Goal: Information Seeking & Learning: Learn about a topic

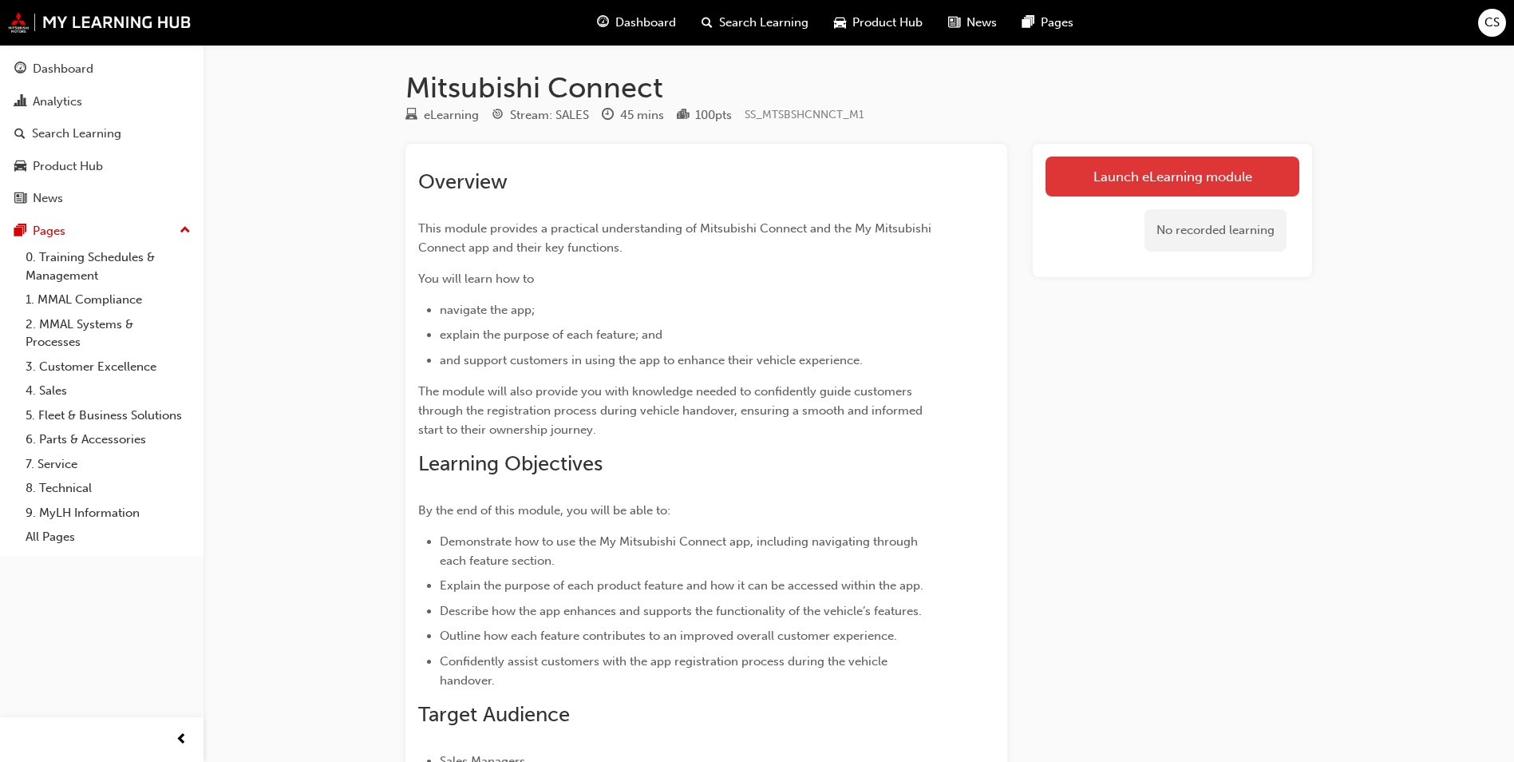
click at [1174, 178] on link "Launch eLearning module" at bounding box center [1173, 176] width 254 height 40
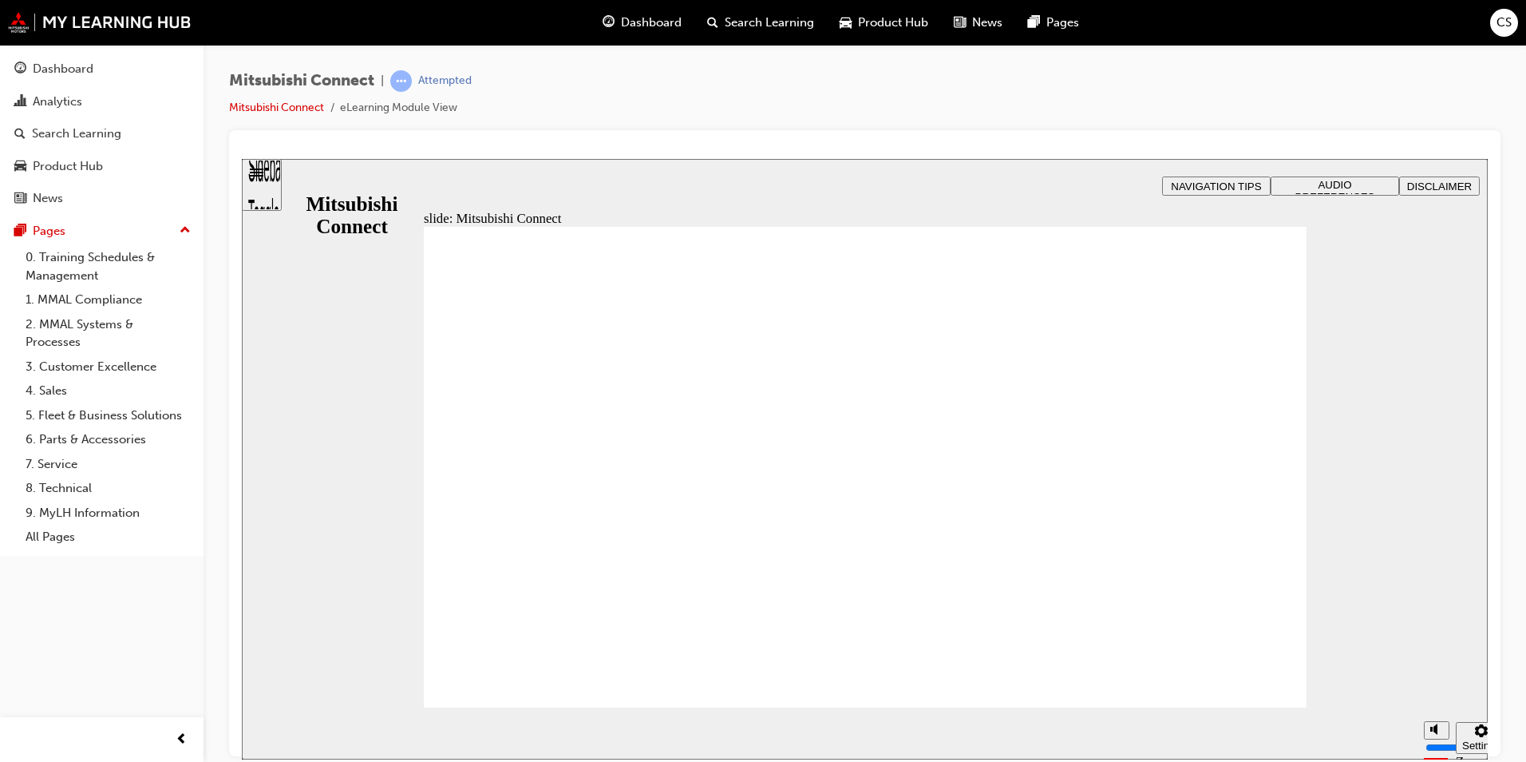
drag, startPoint x: 1437, startPoint y: 667, endPoint x: 1436, endPoint y: 650, distance: 17.6
type input "10"
click at [1436, 680] on input "volume" at bounding box center [1477, 686] width 103 height 13
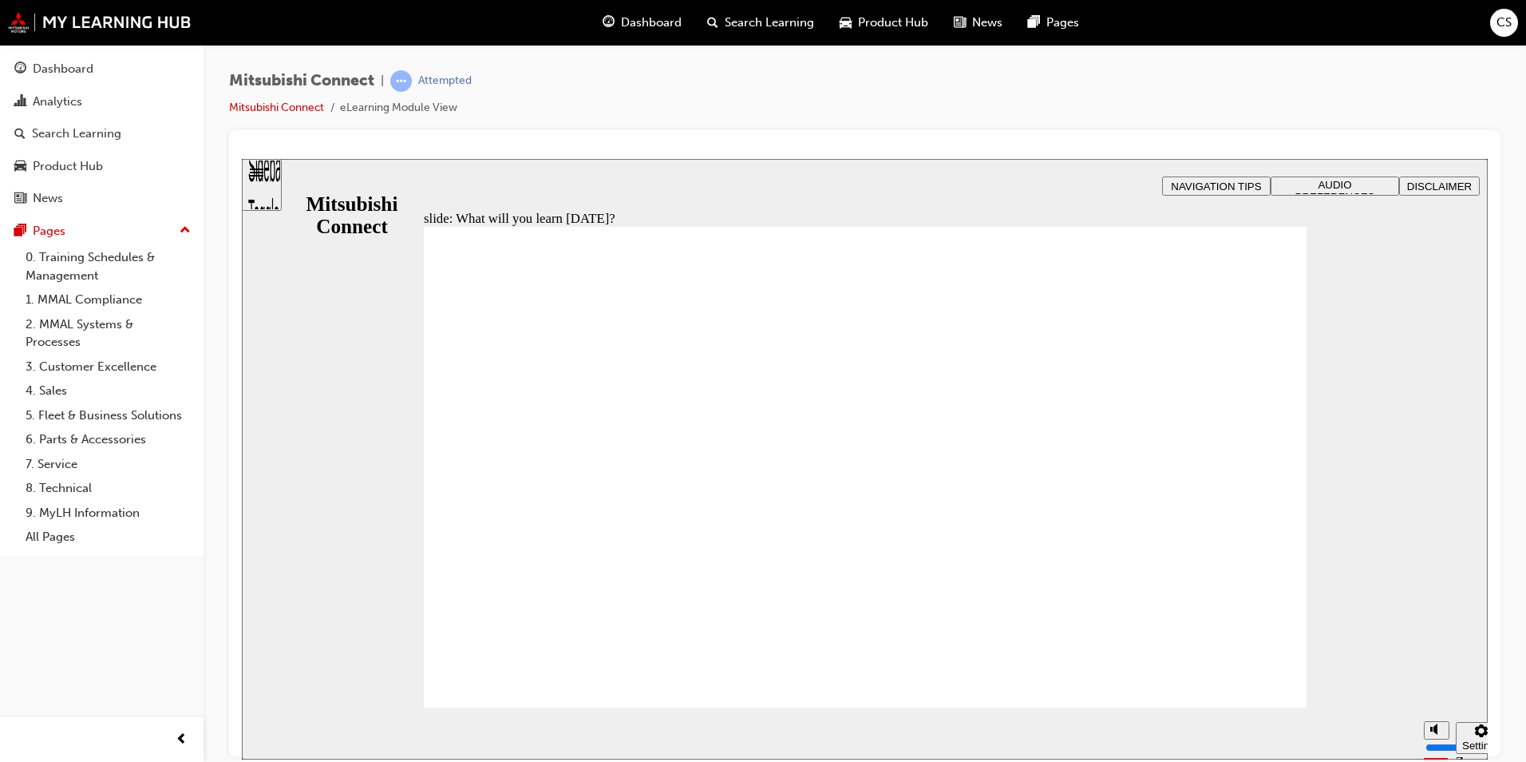
click at [1098, 97] on div "Mitsubishi Connect | Attempted Mitsubishi Connect eLearning Module View" at bounding box center [865, 100] width 1272 height 60
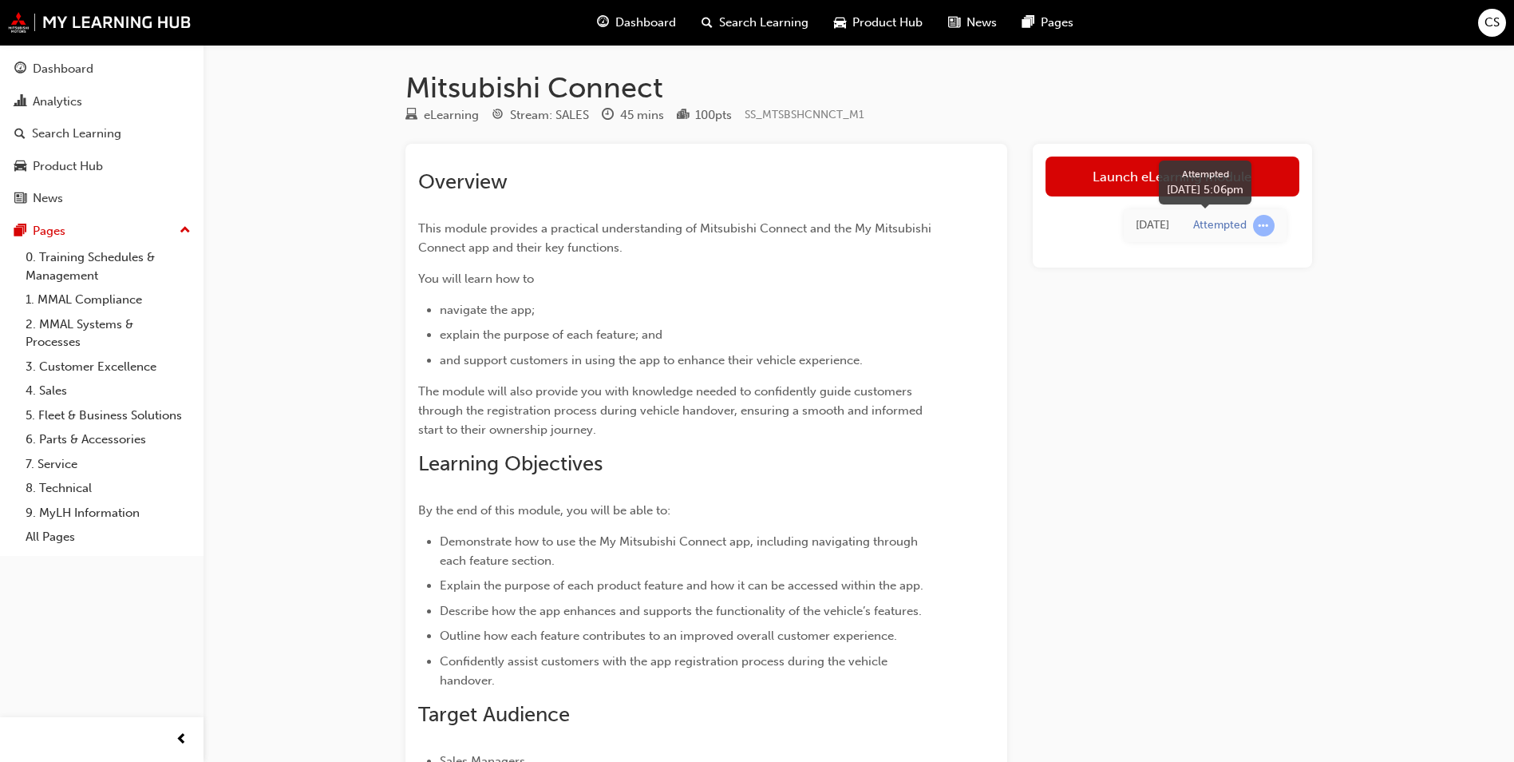
click at [1267, 224] on span "learningRecordVerb_ATTEMPT-icon" at bounding box center [1264, 226] width 22 height 22
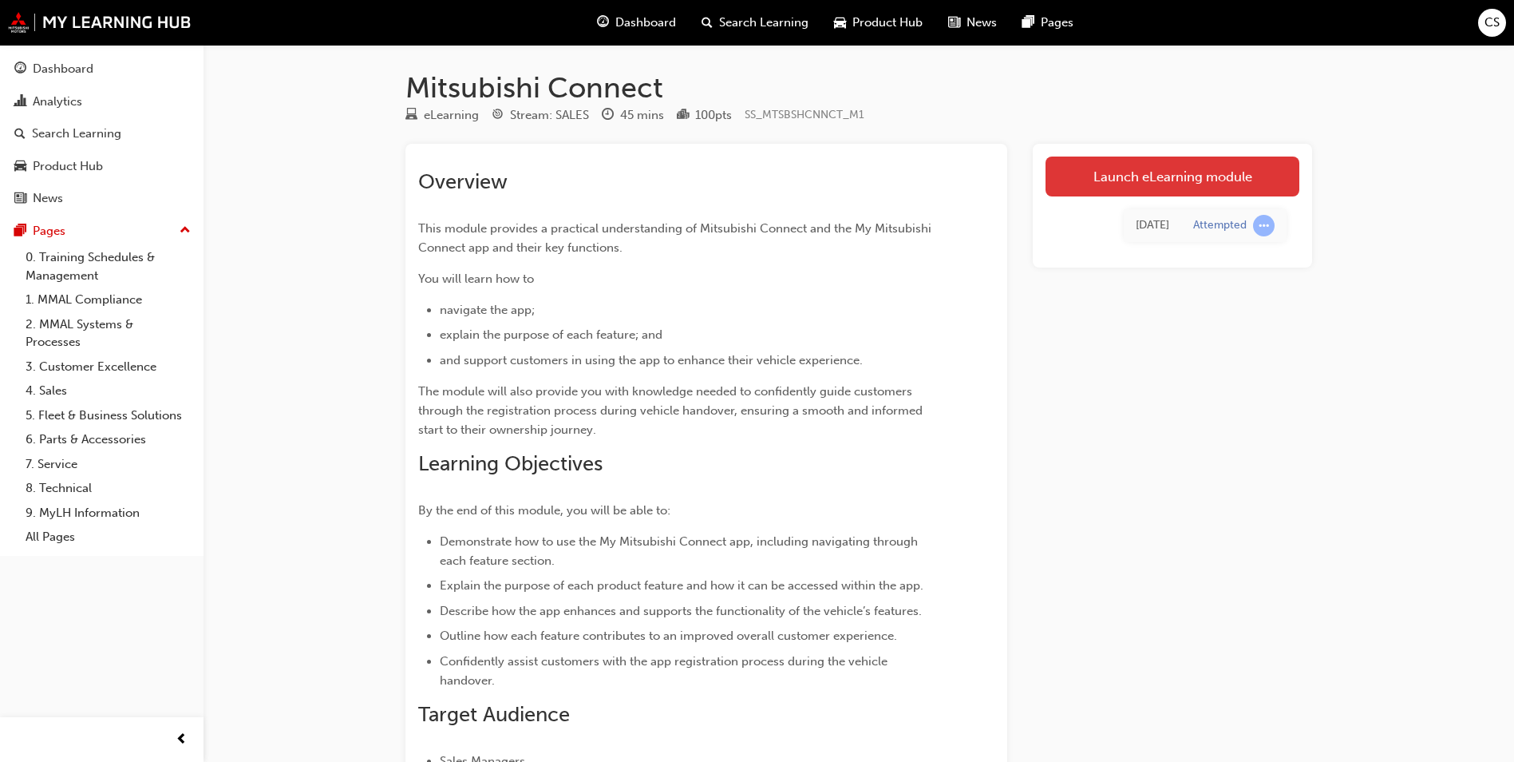
click at [1130, 176] on link "Launch eLearning module" at bounding box center [1173, 176] width 254 height 40
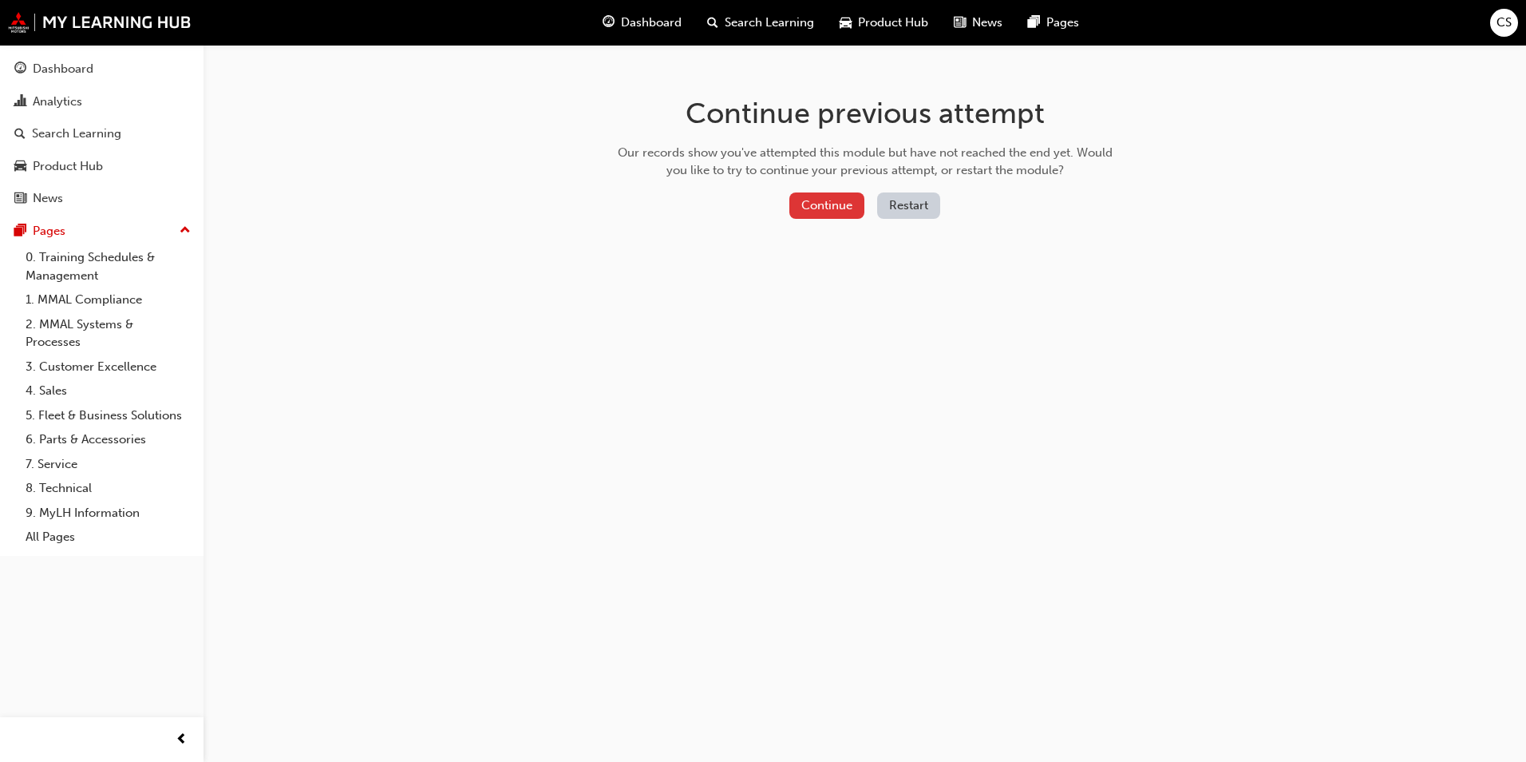
click at [839, 201] on button "Continue" at bounding box center [826, 205] width 75 height 26
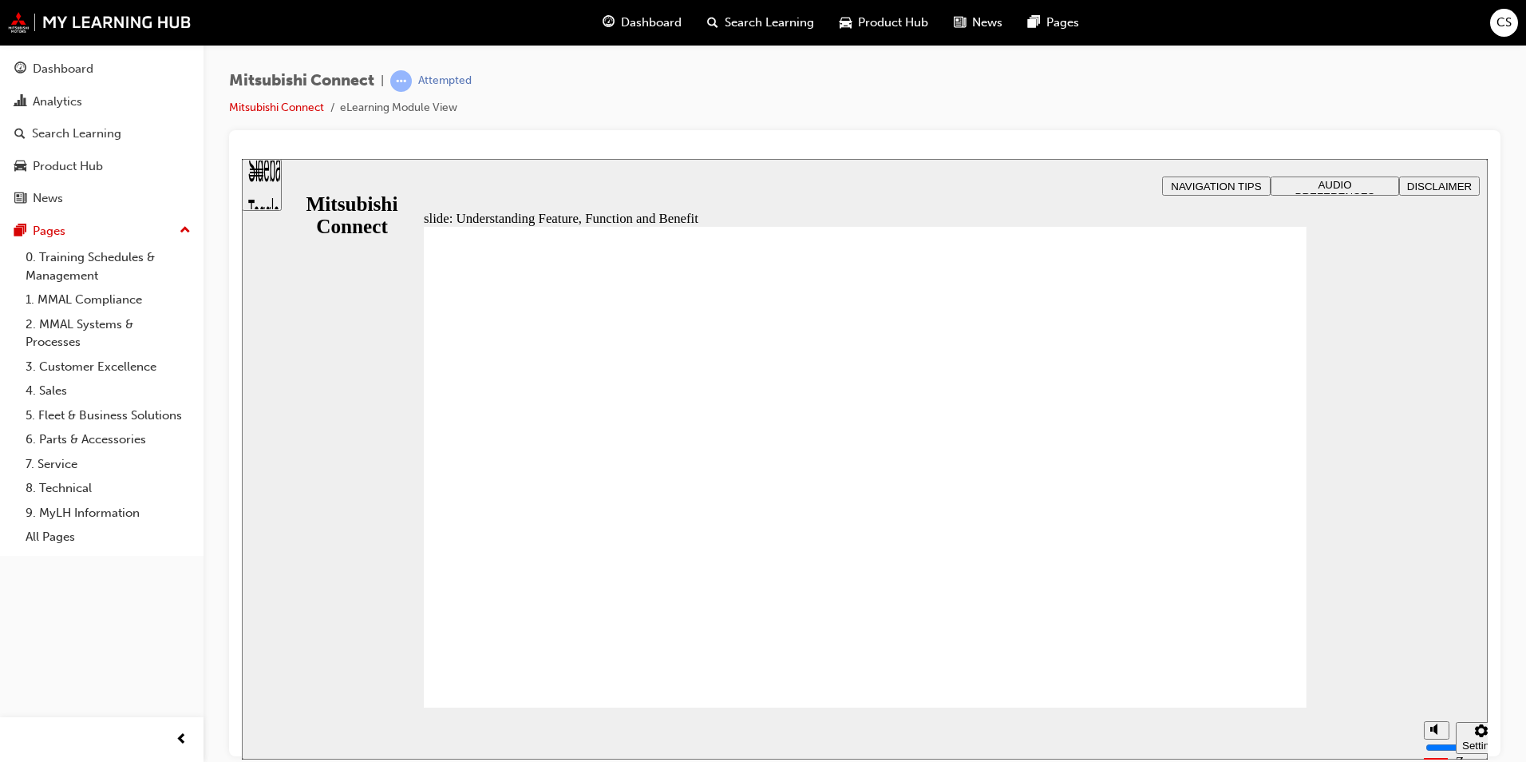
drag, startPoint x: 1403, startPoint y: 673, endPoint x: 1403, endPoint y: 655, distance: 18.4
type input "10"
click at [1403, 680] on input "volume" at bounding box center [1442, 686] width 103 height 13
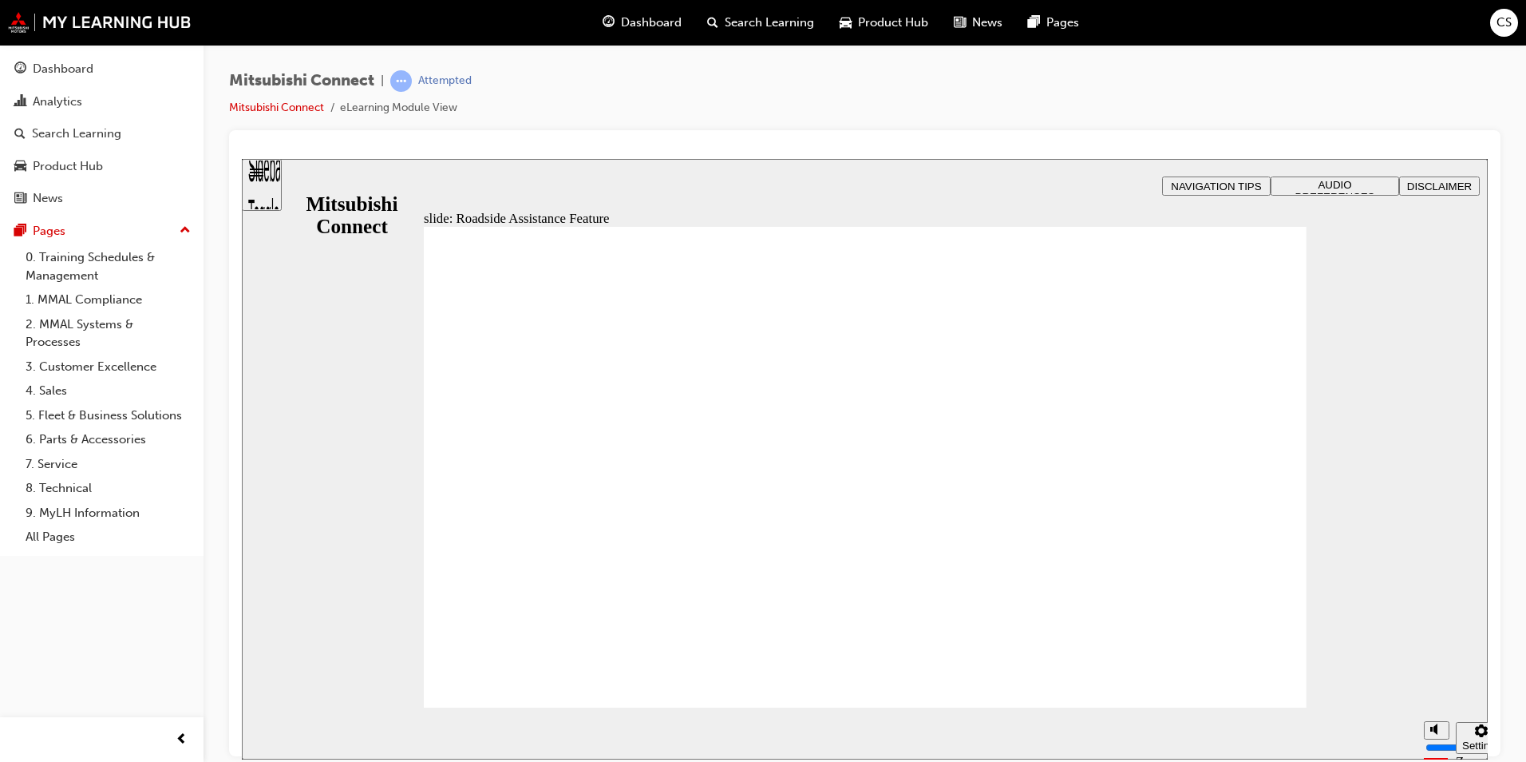
click at [1359, 545] on div "slide: Roadside Assistance Feature Rectangle 1 B N Rectangle 2 Rectangle 3 Road…" at bounding box center [865, 458] width 1246 height 600
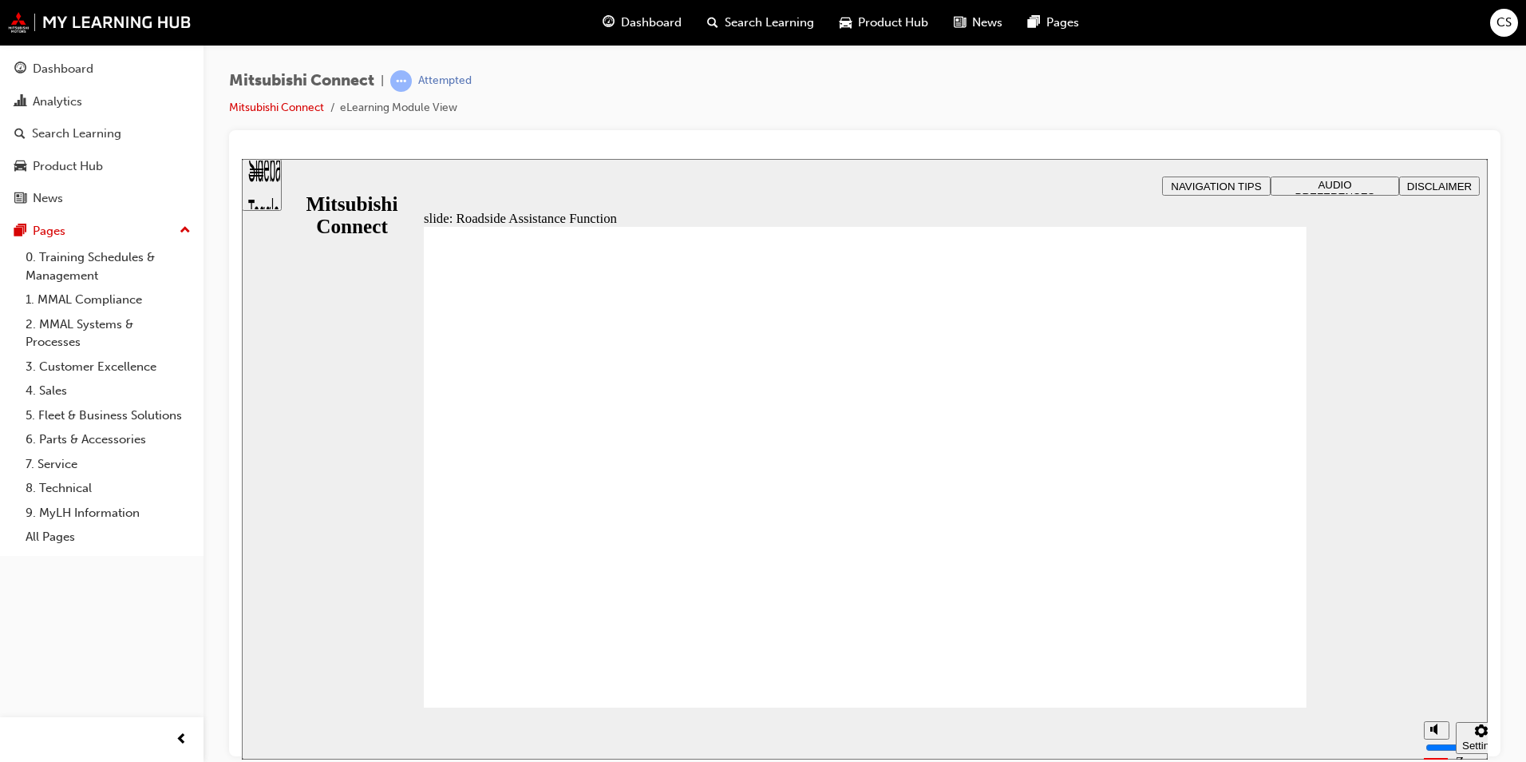
checkbox input "true"
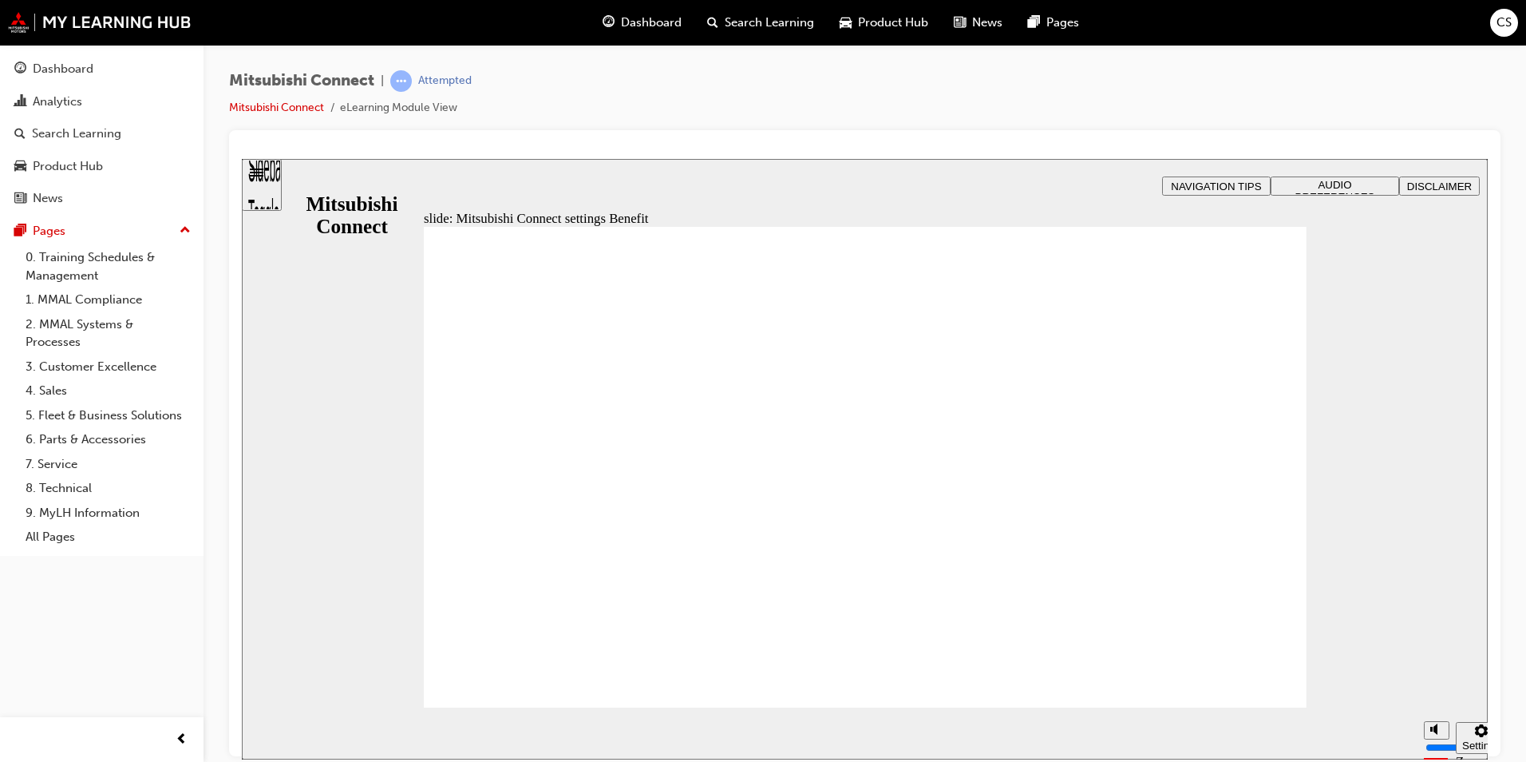
radio input "true"
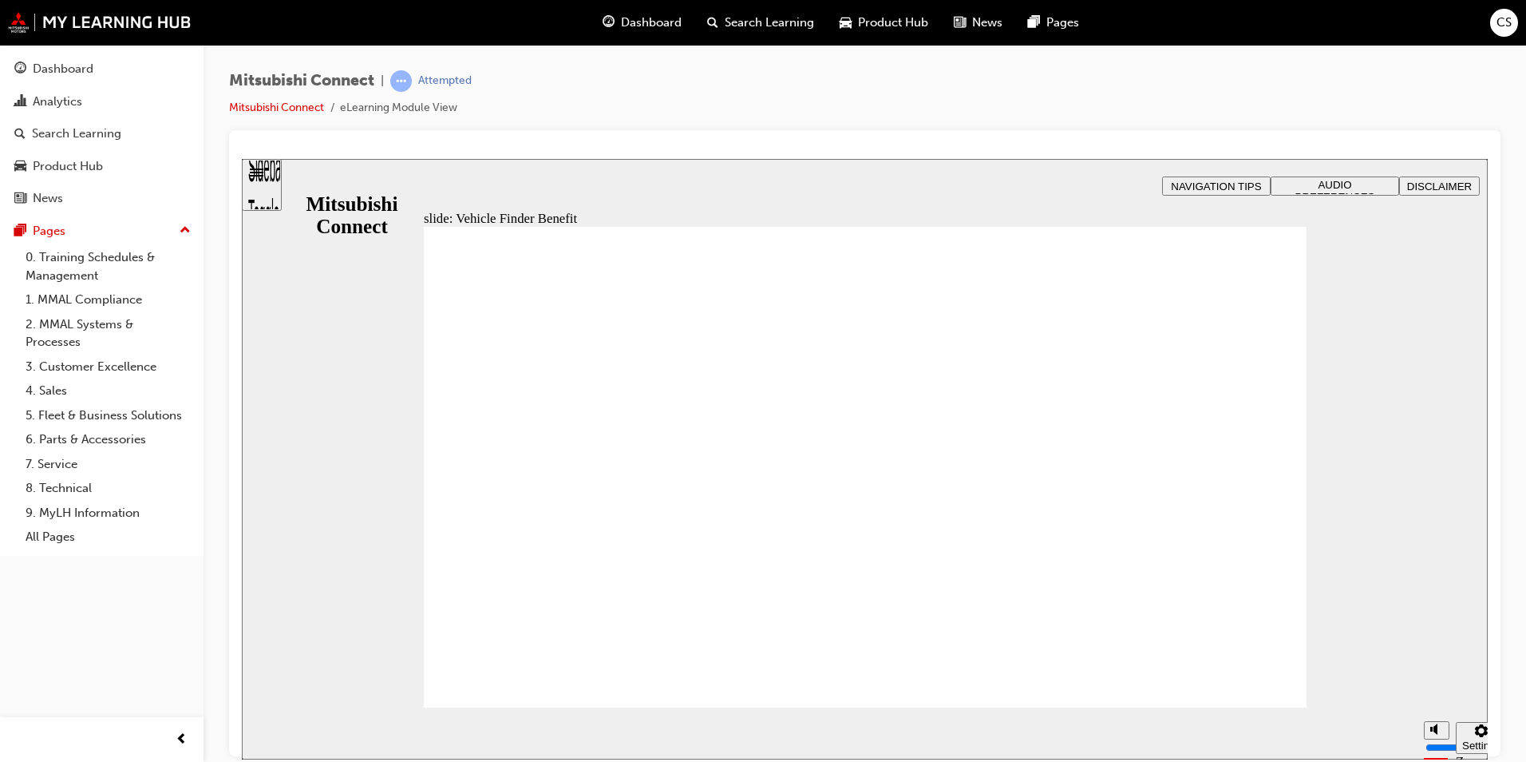
checkbox input "true"
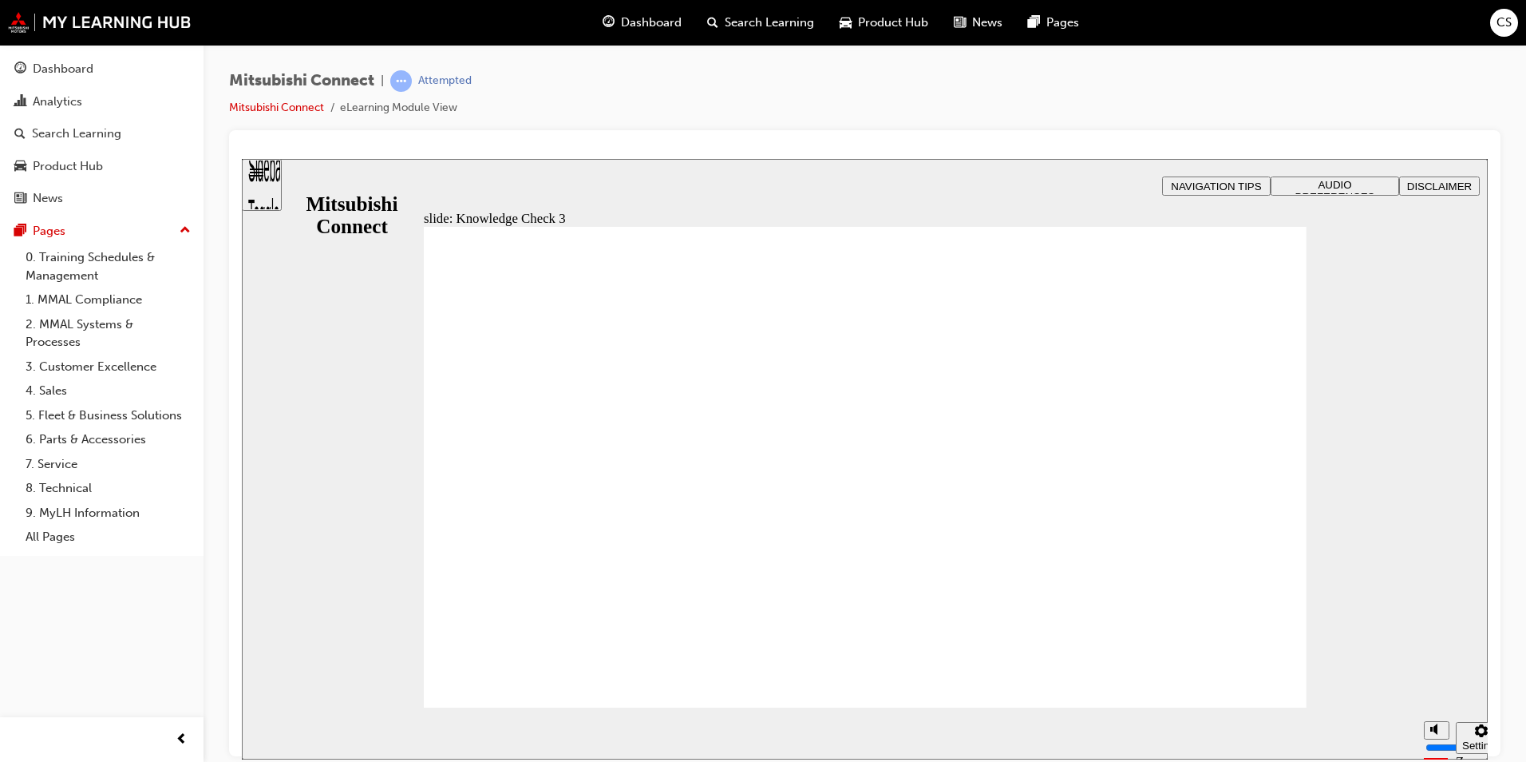
drag, startPoint x: 486, startPoint y: 553, endPoint x: 501, endPoint y: 613, distance: 61.6
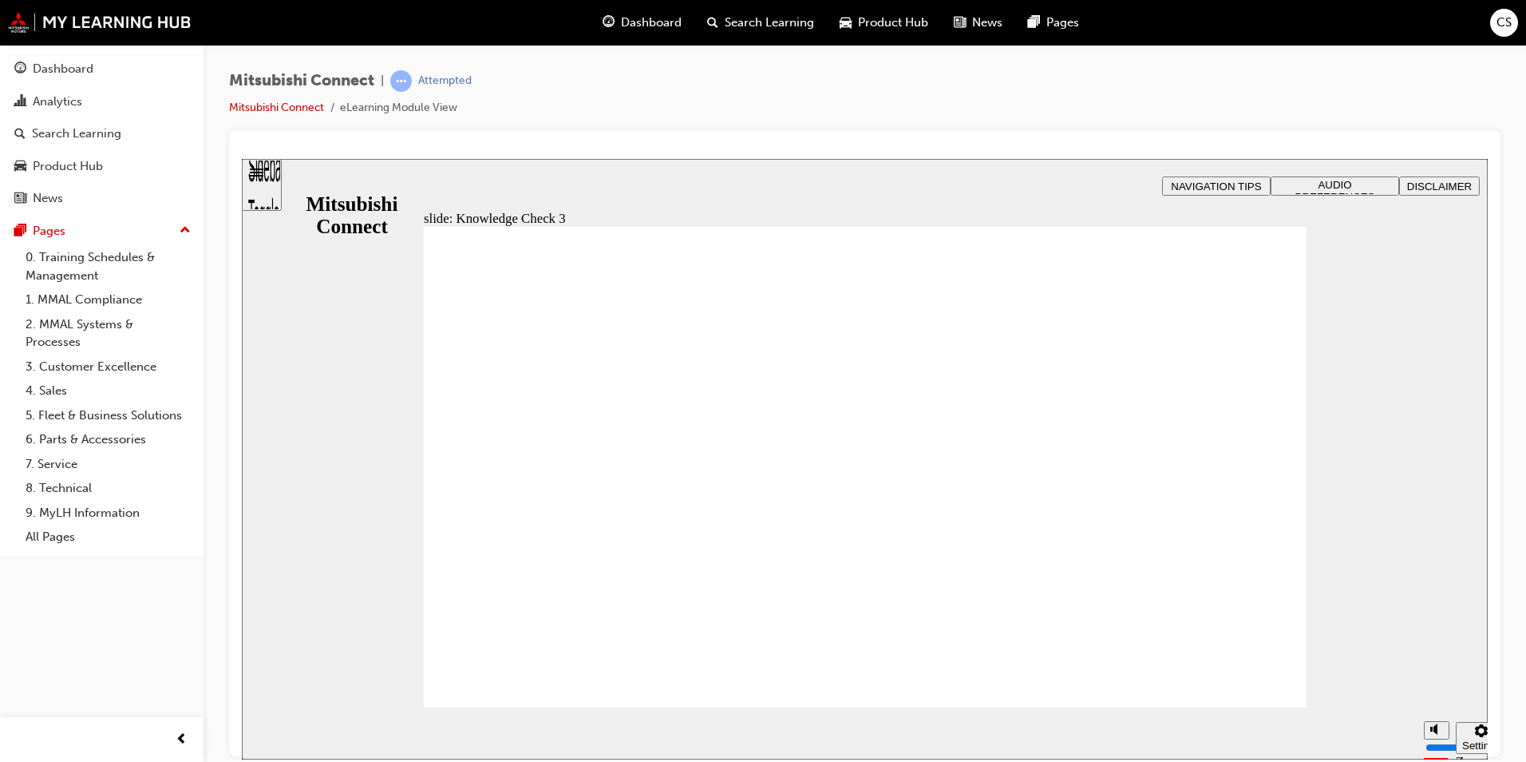
drag, startPoint x: 516, startPoint y: 672, endPoint x: 533, endPoint y: 675, distance: 17.7
checkbox input "false"
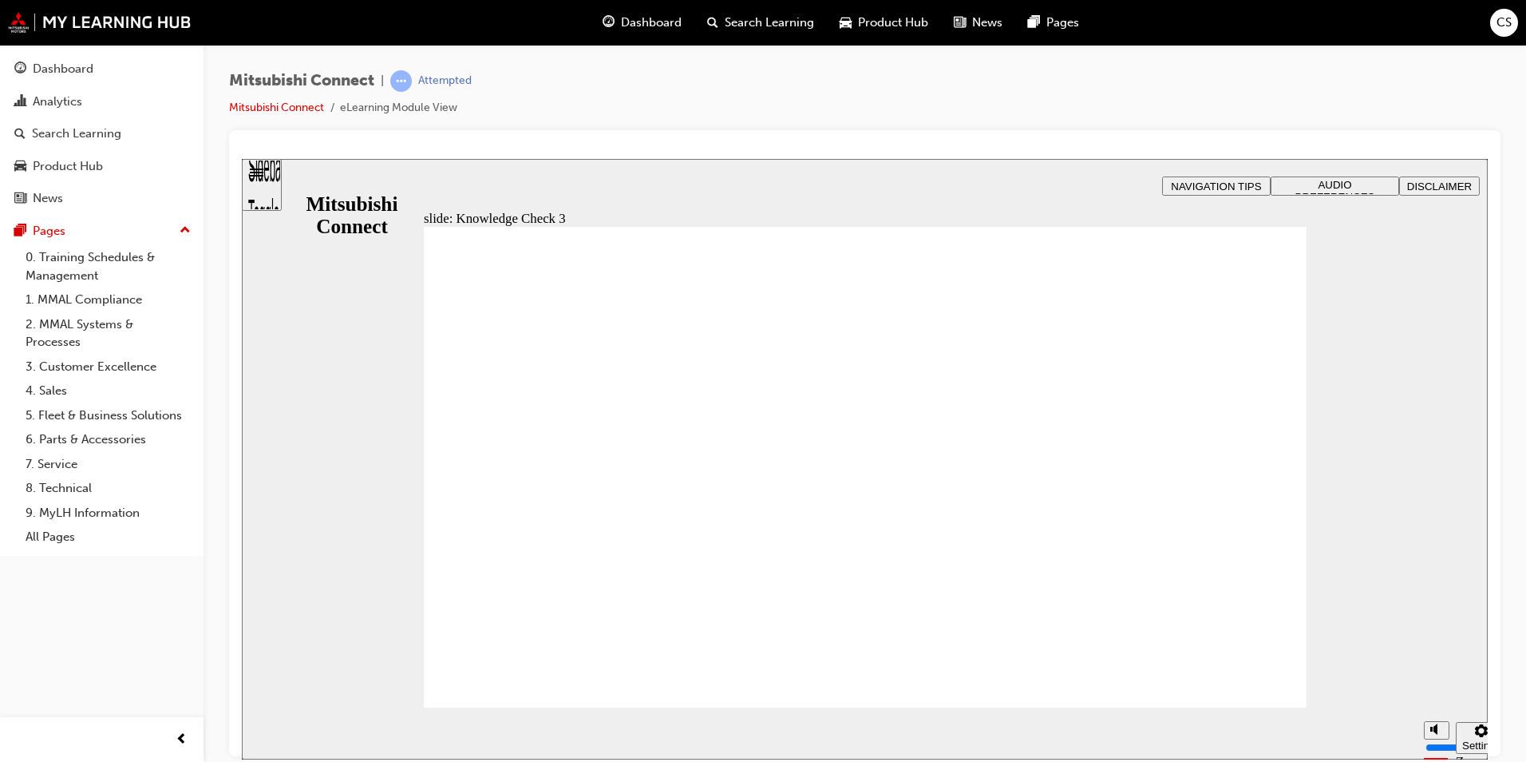
checkbox input "false"
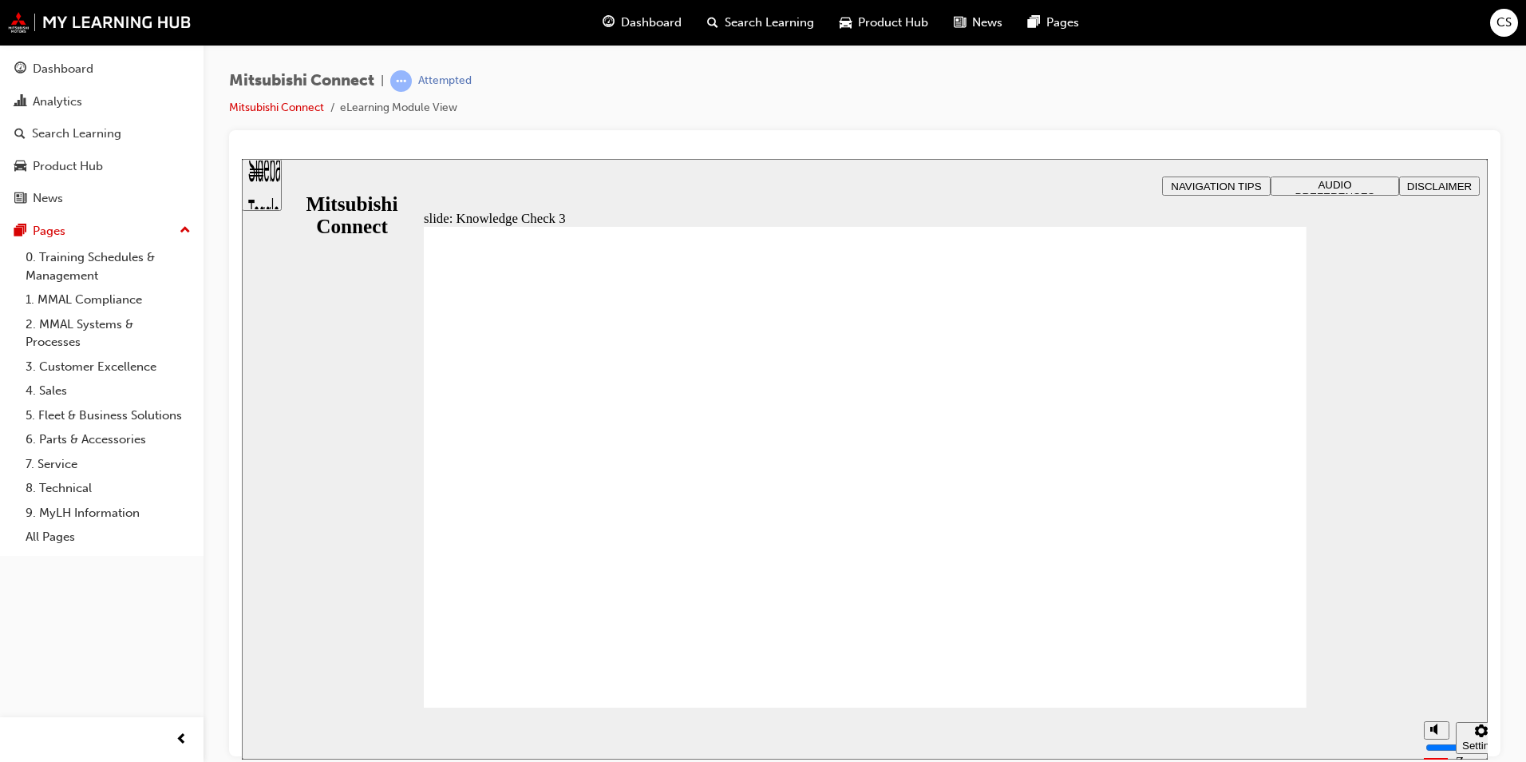
checkbox input "false"
checkbox input "true"
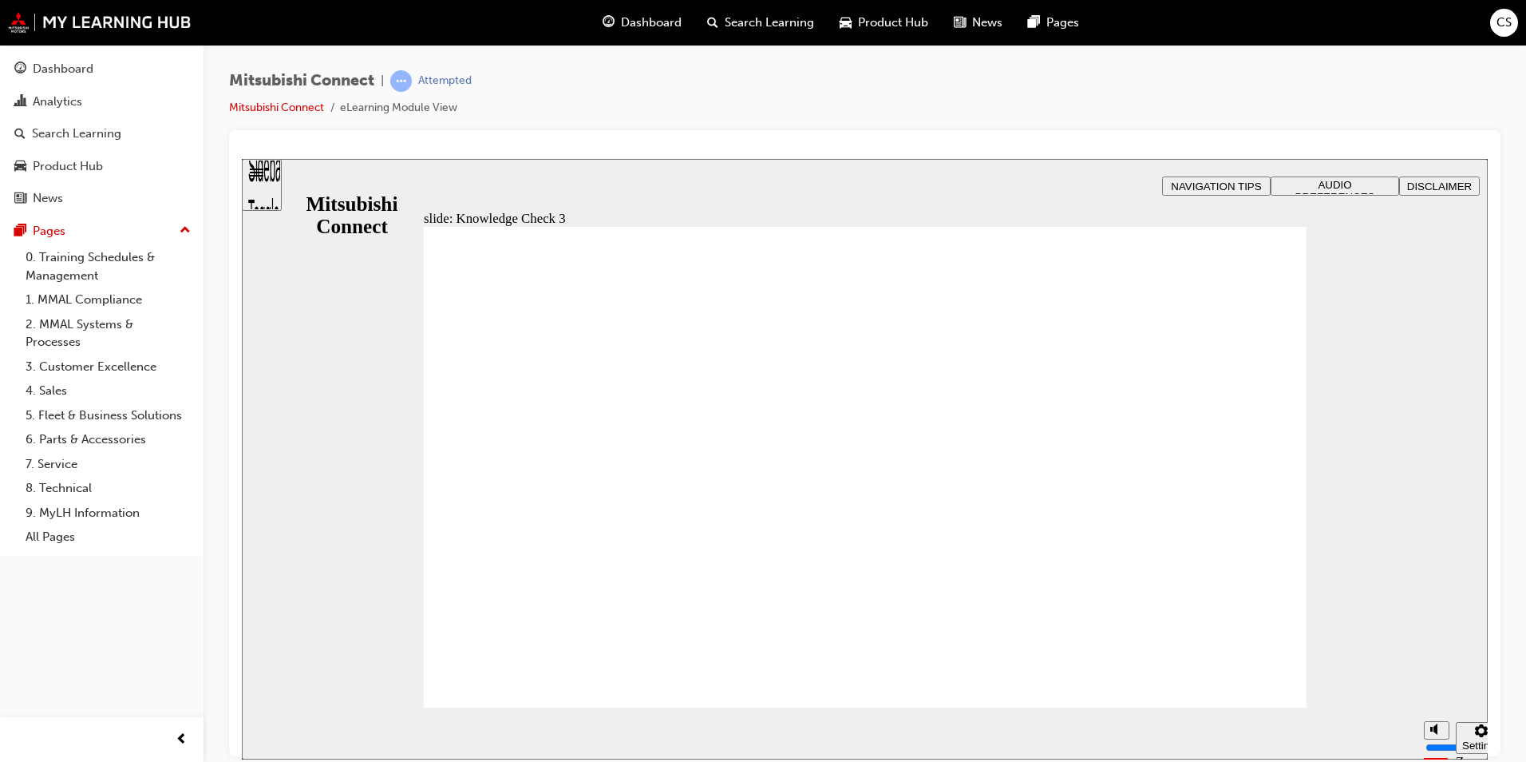
checkbox input "false"
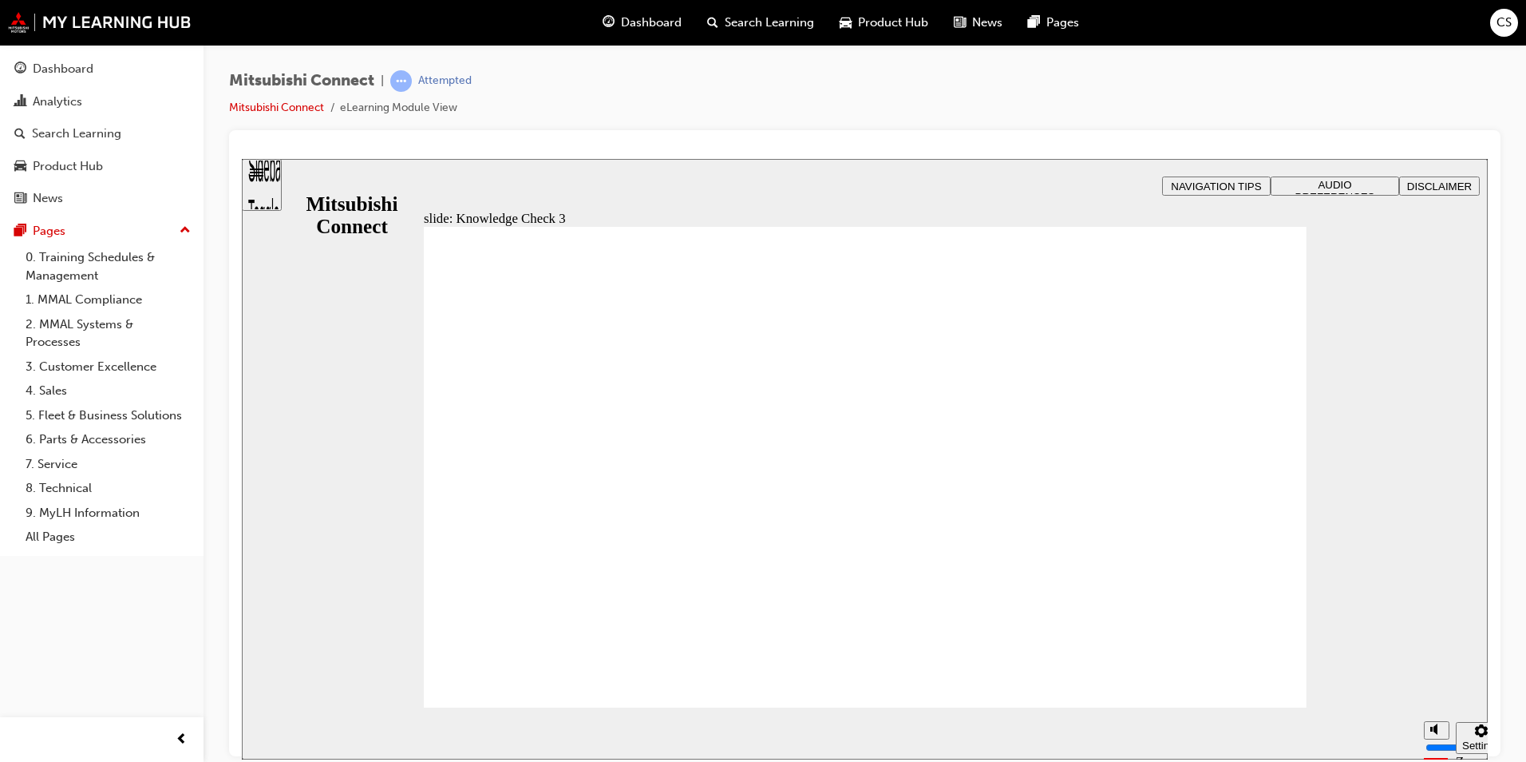
checkbox input "true"
checkbox input "false"
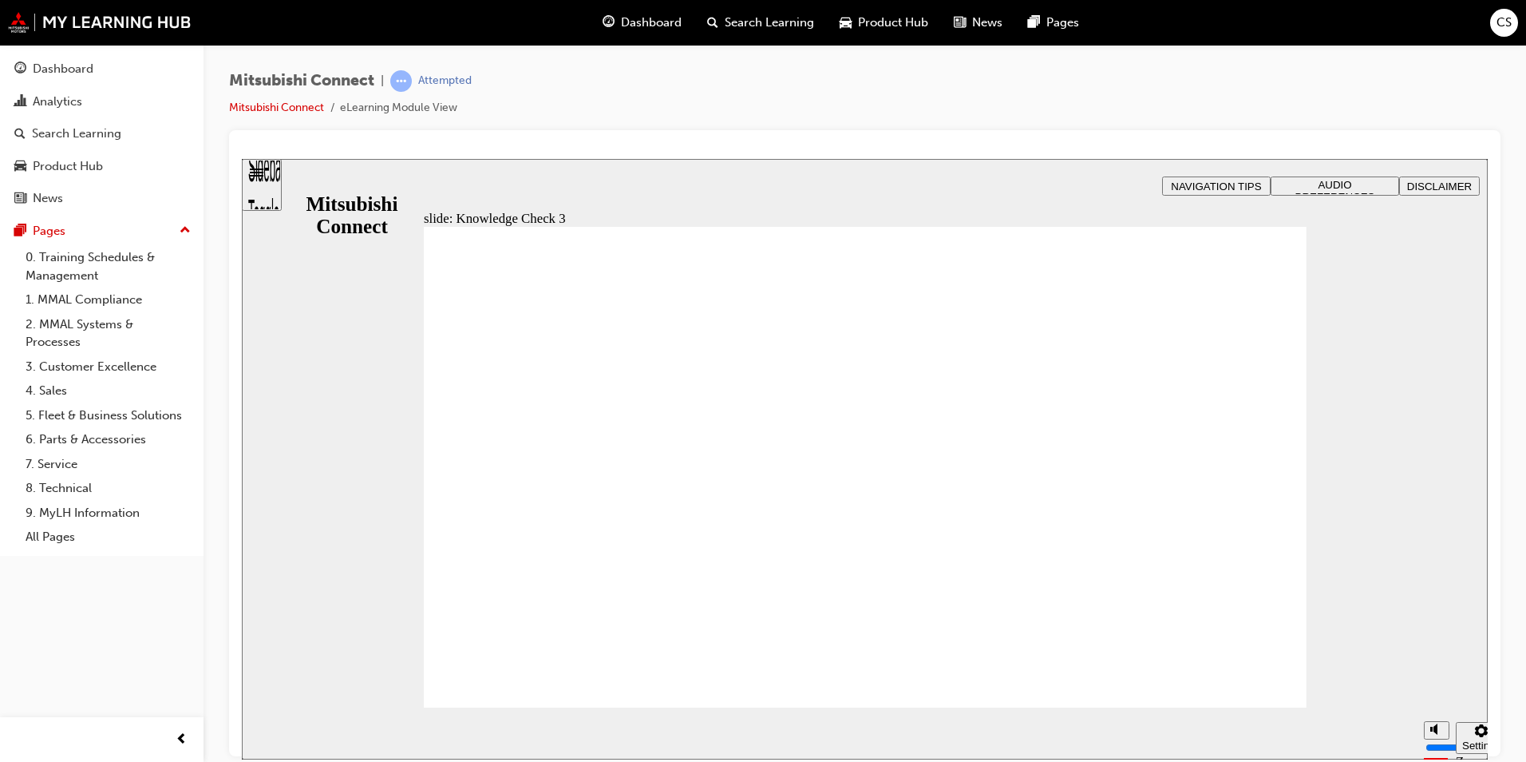
checkbox input "false"
drag, startPoint x: 648, startPoint y: 679, endPoint x: 579, endPoint y: 649, distance: 75.8
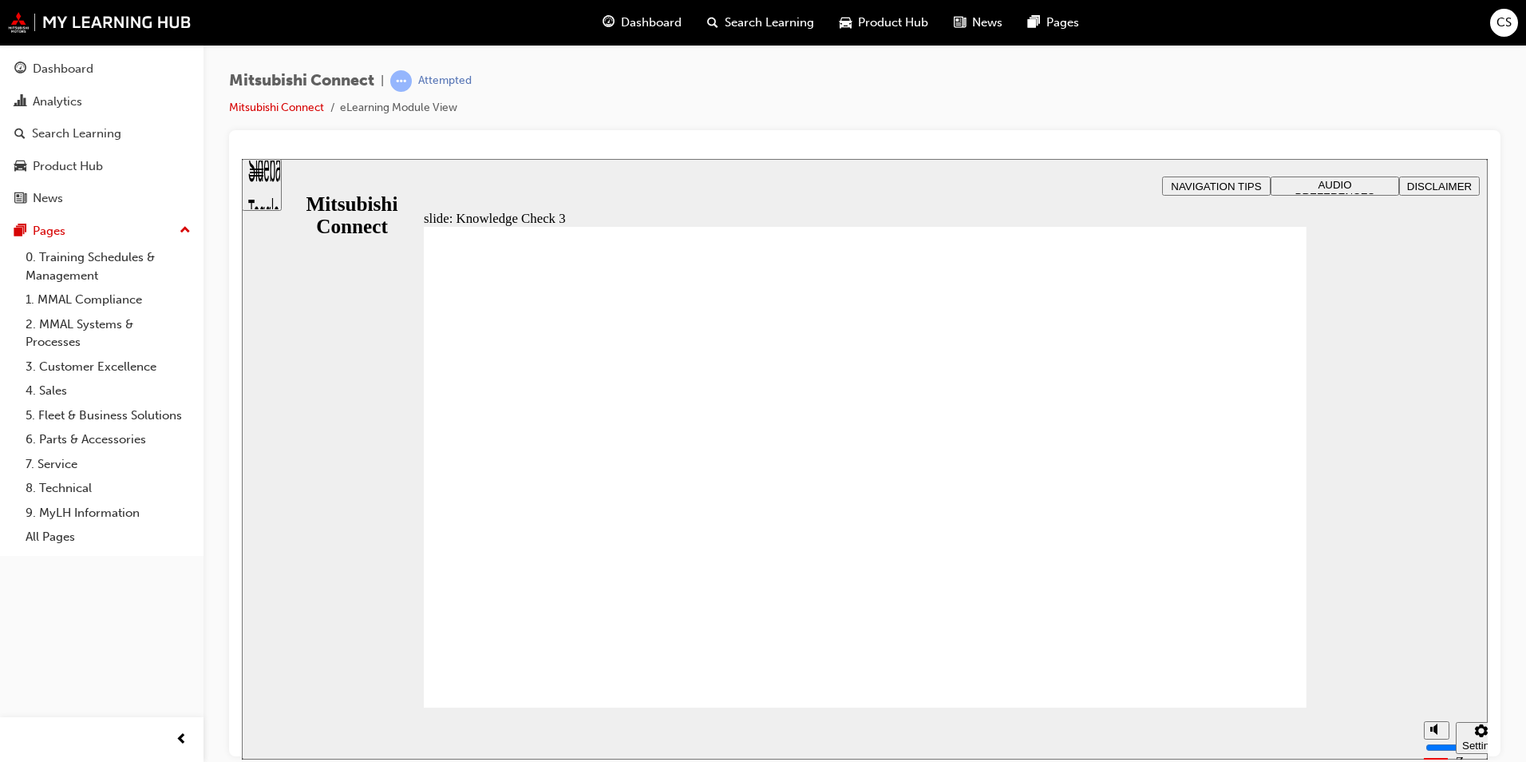
checkbox input "false"
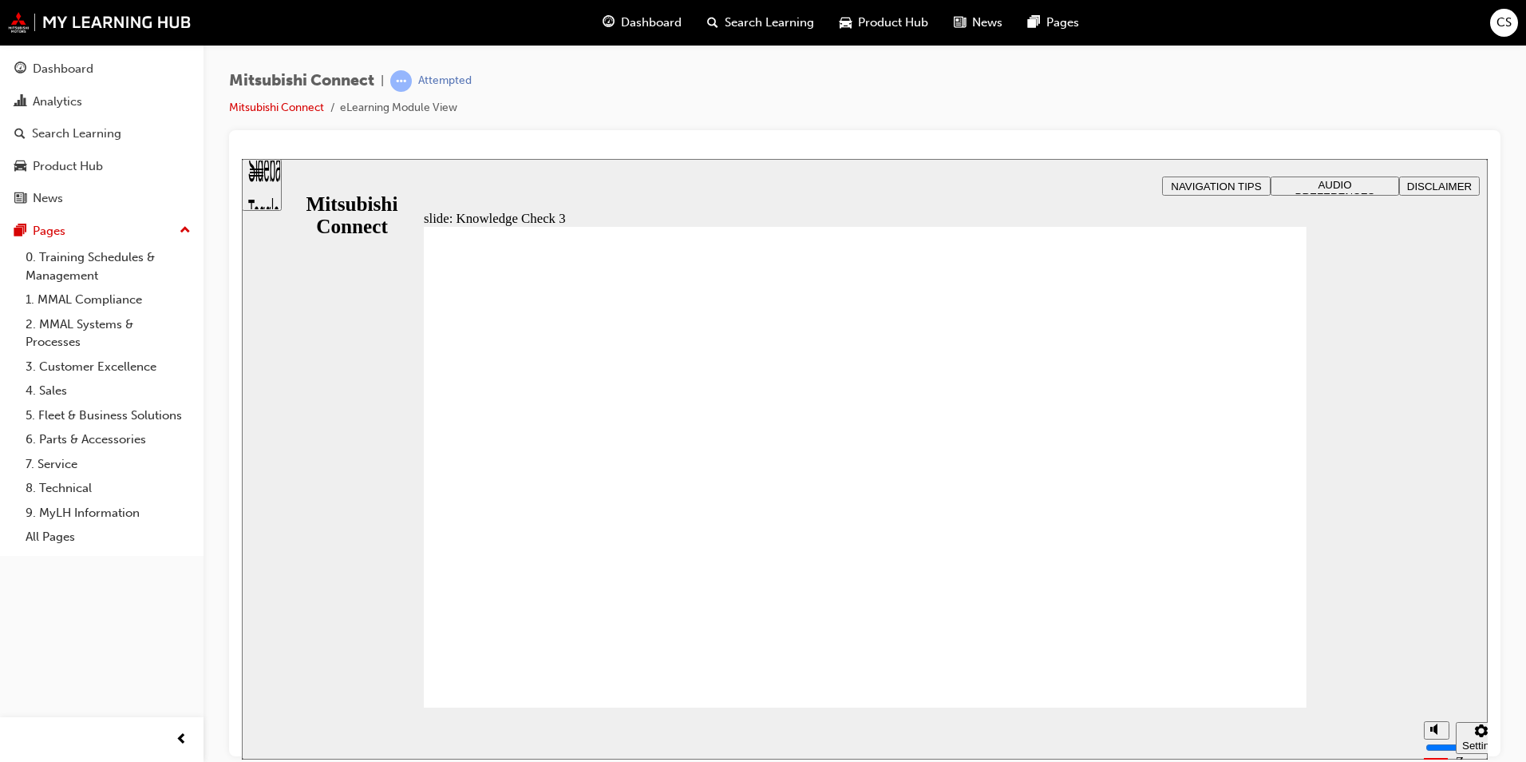
checkbox input "false"
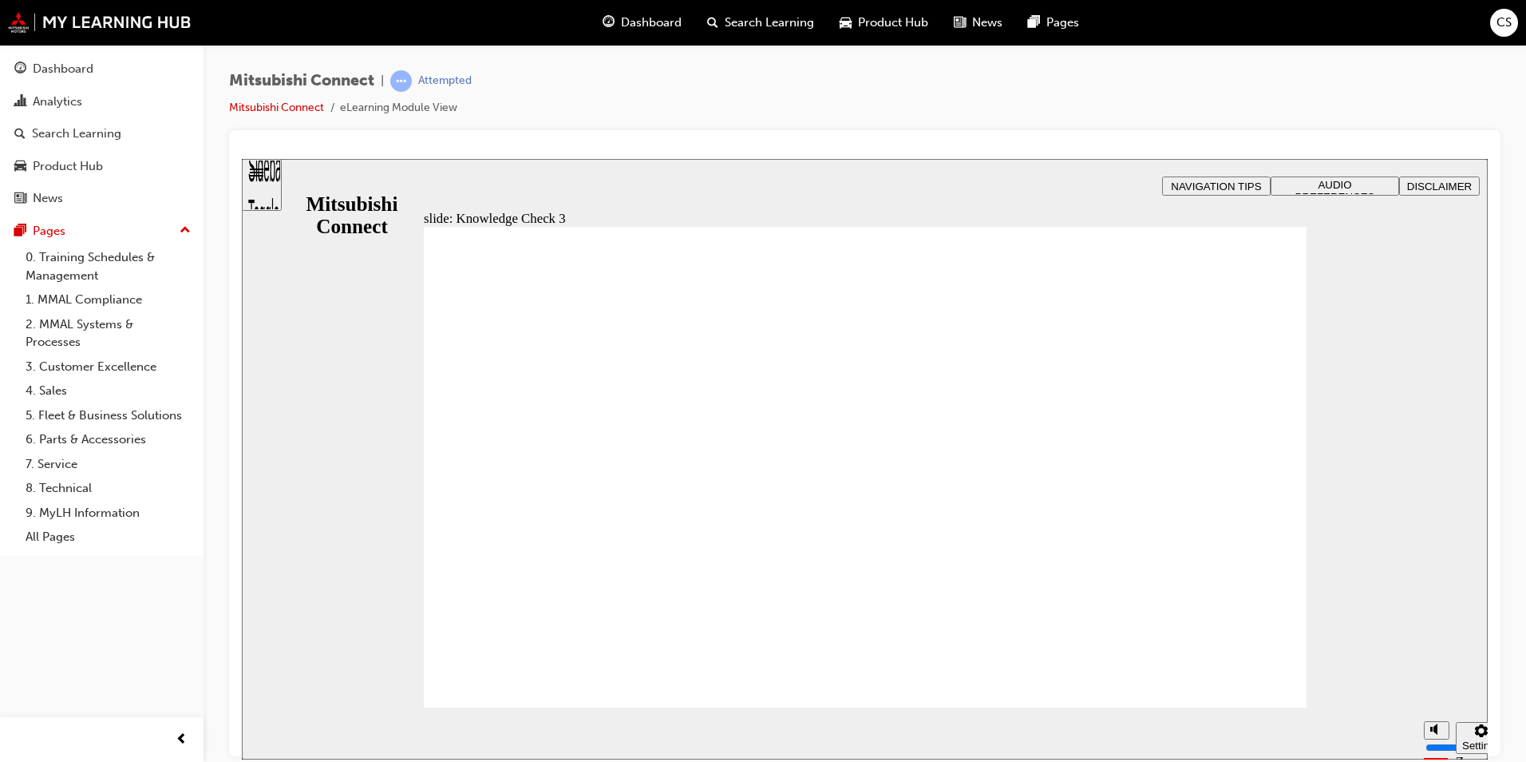
checkbox input "true"
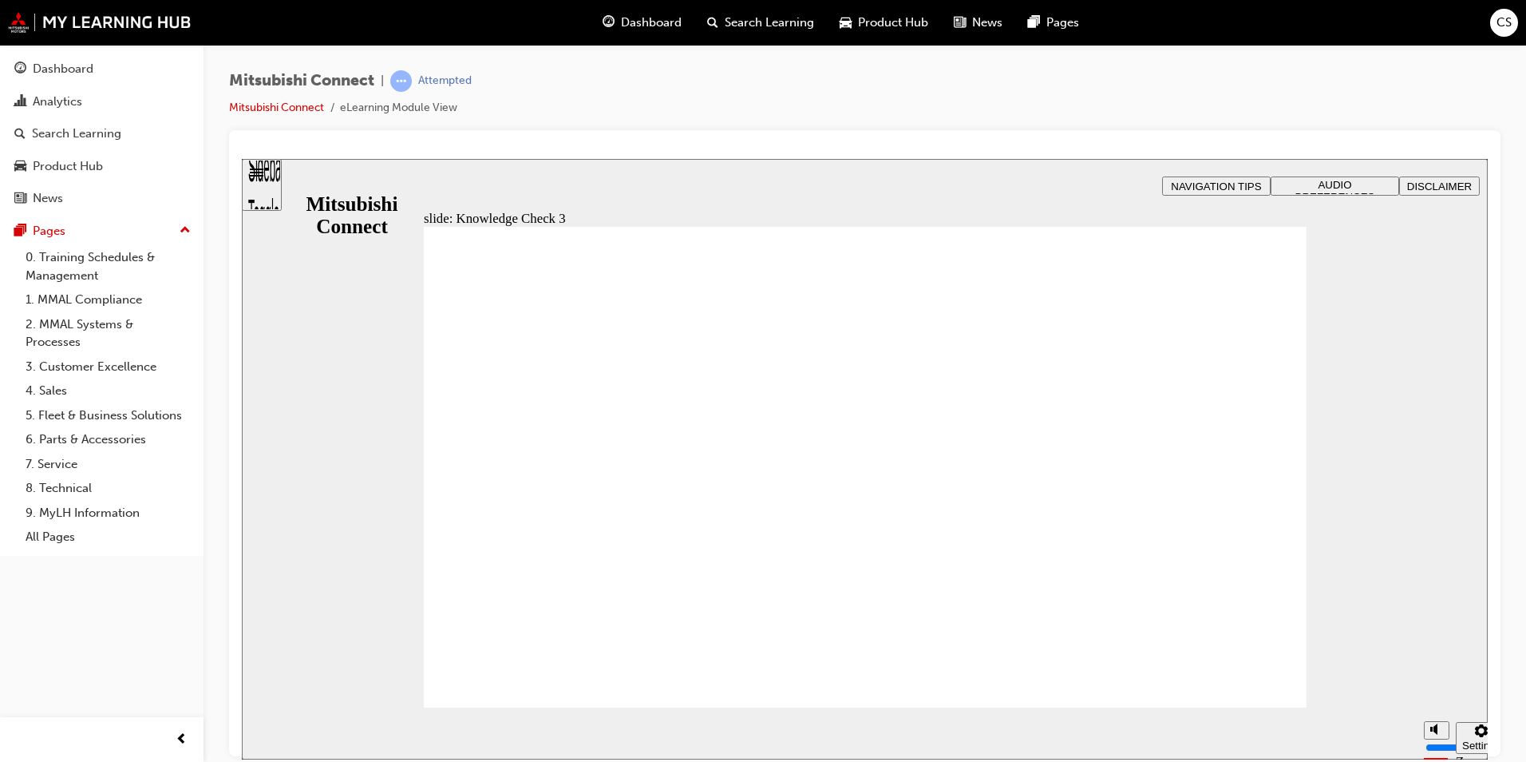
checkbox input "true"
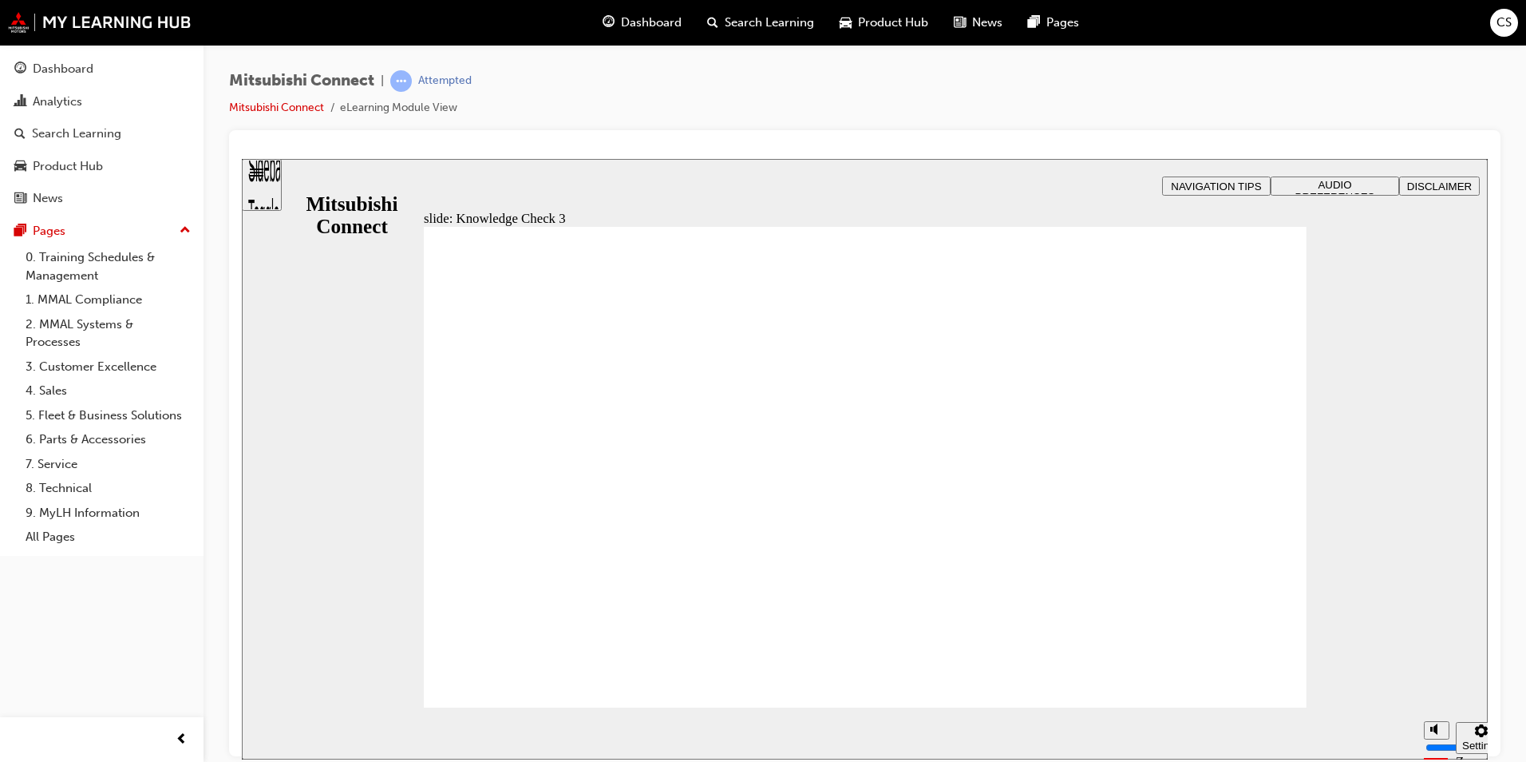
checkbox input "false"
drag, startPoint x: 454, startPoint y: 374, endPoint x: 746, endPoint y: 489, distance: 314.3
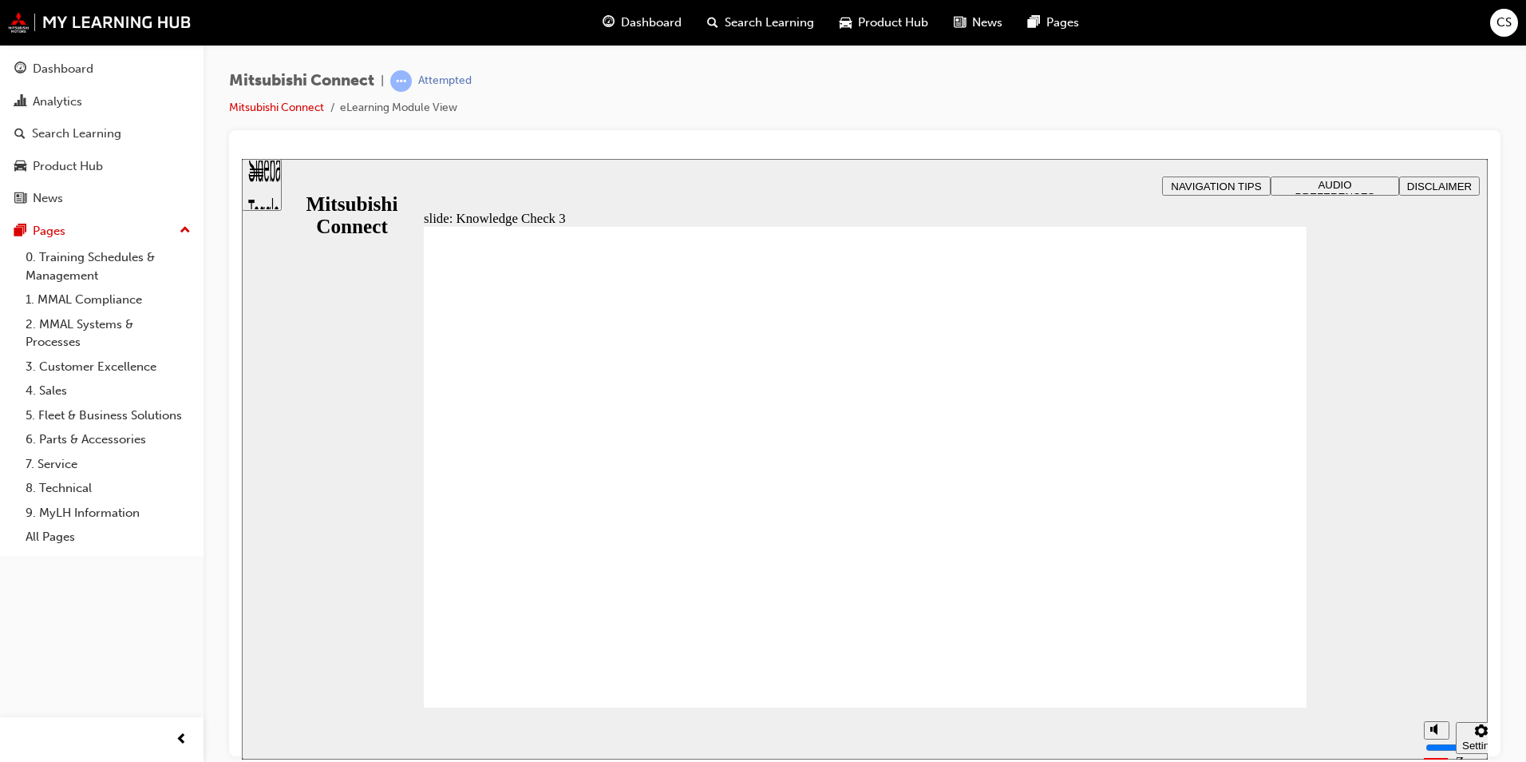
drag, startPoint x: 451, startPoint y: 318, endPoint x: 731, endPoint y: 622, distance: 413.5
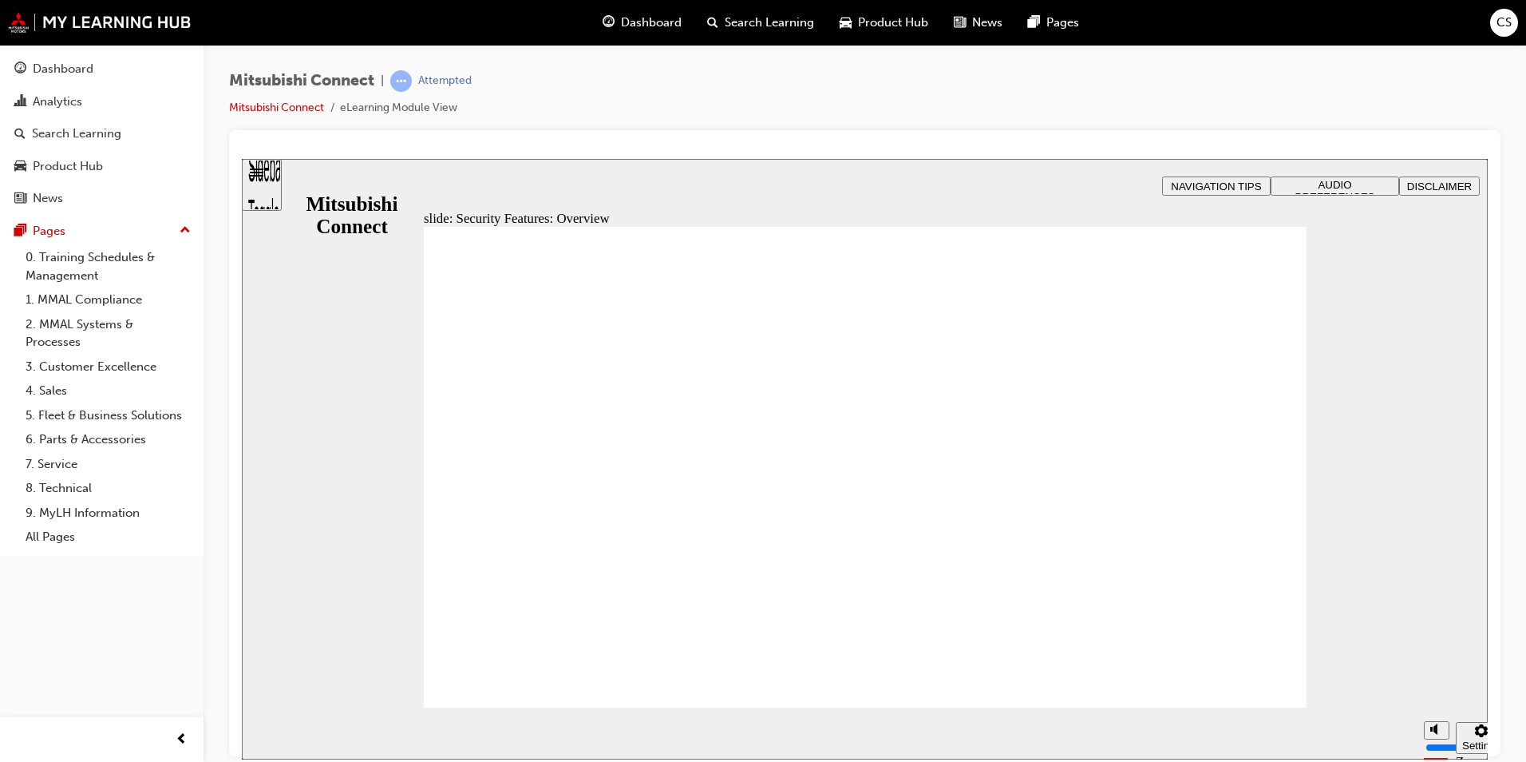
checkbox input "true"
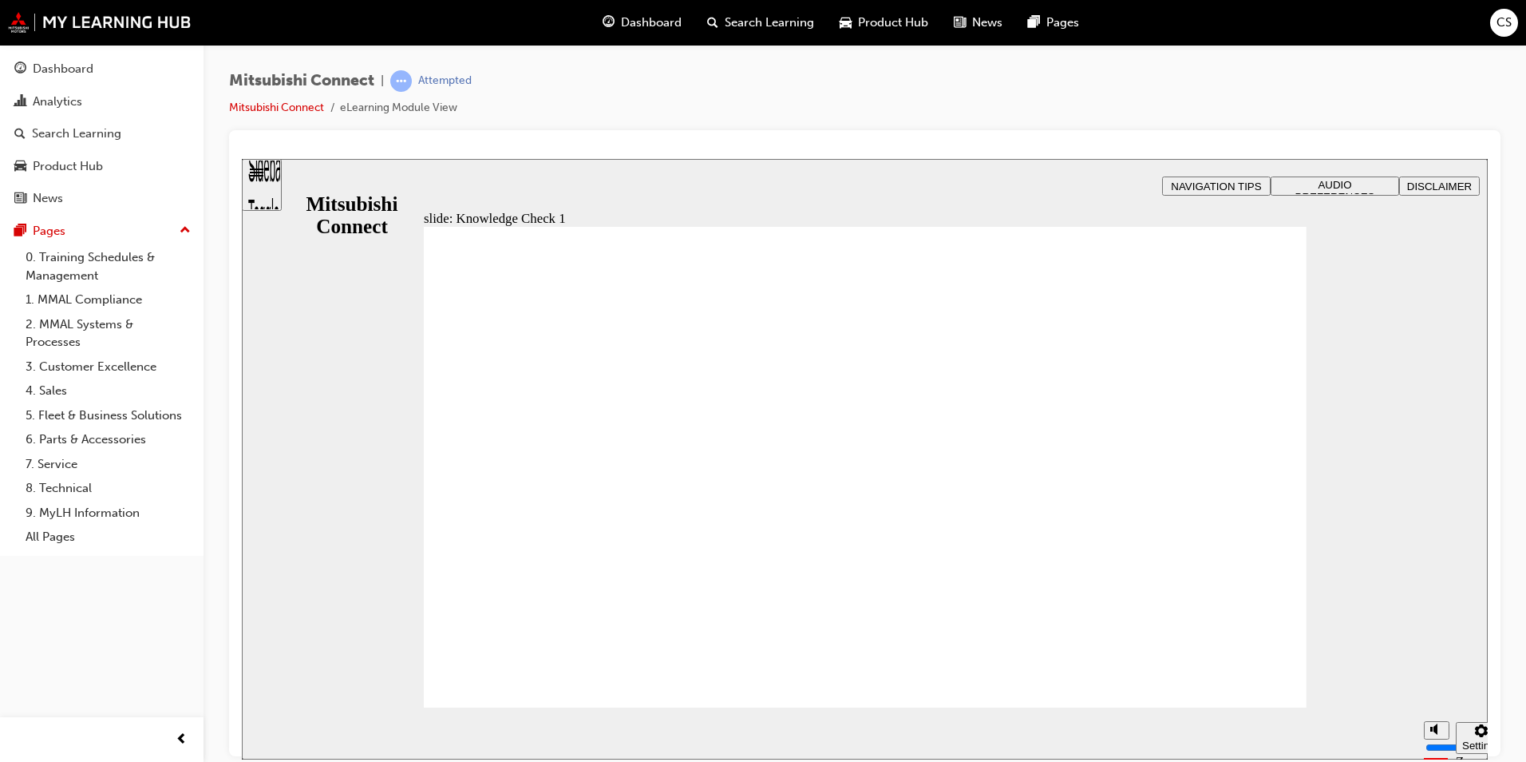
checkbox input "false"
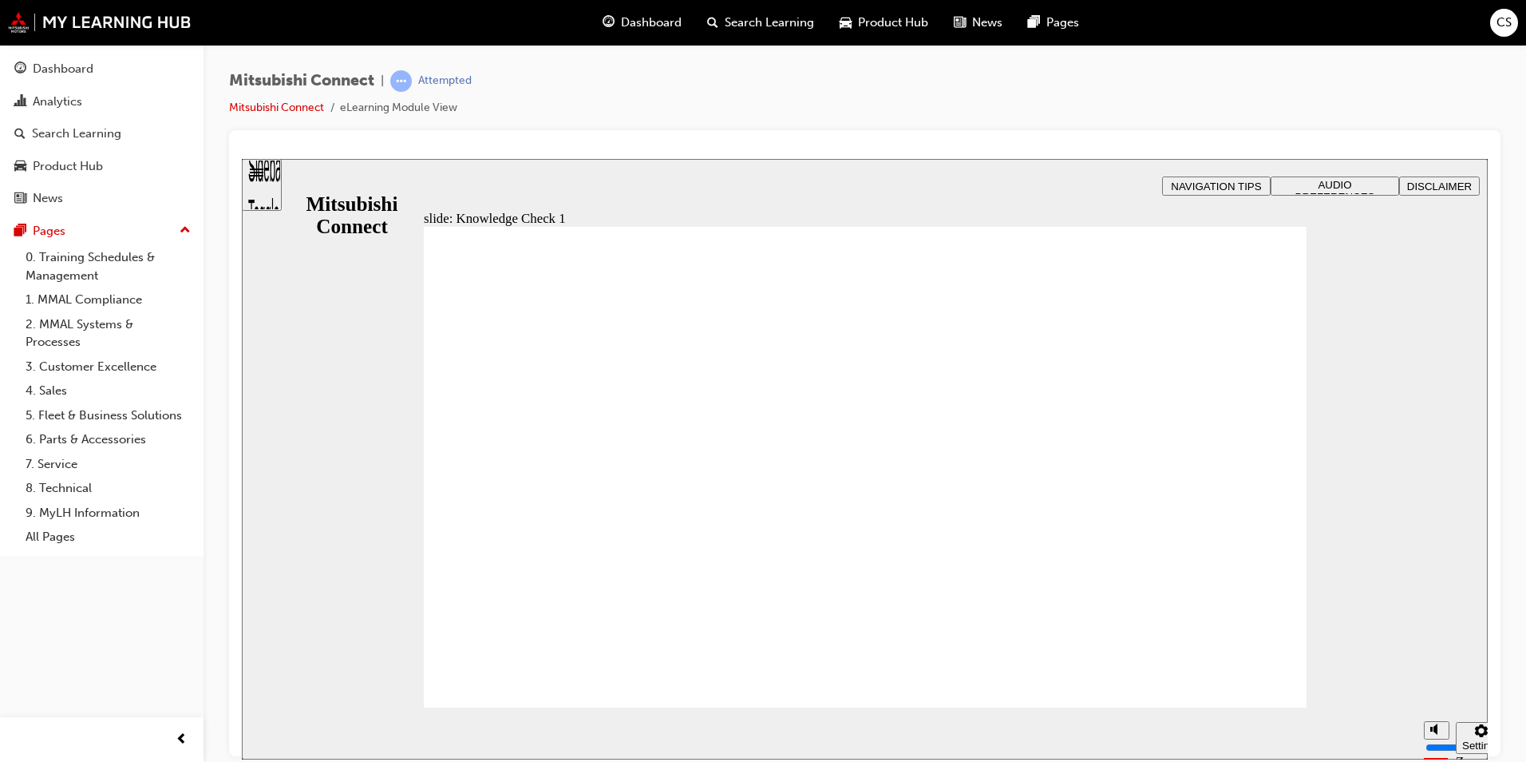
checkbox input "false"
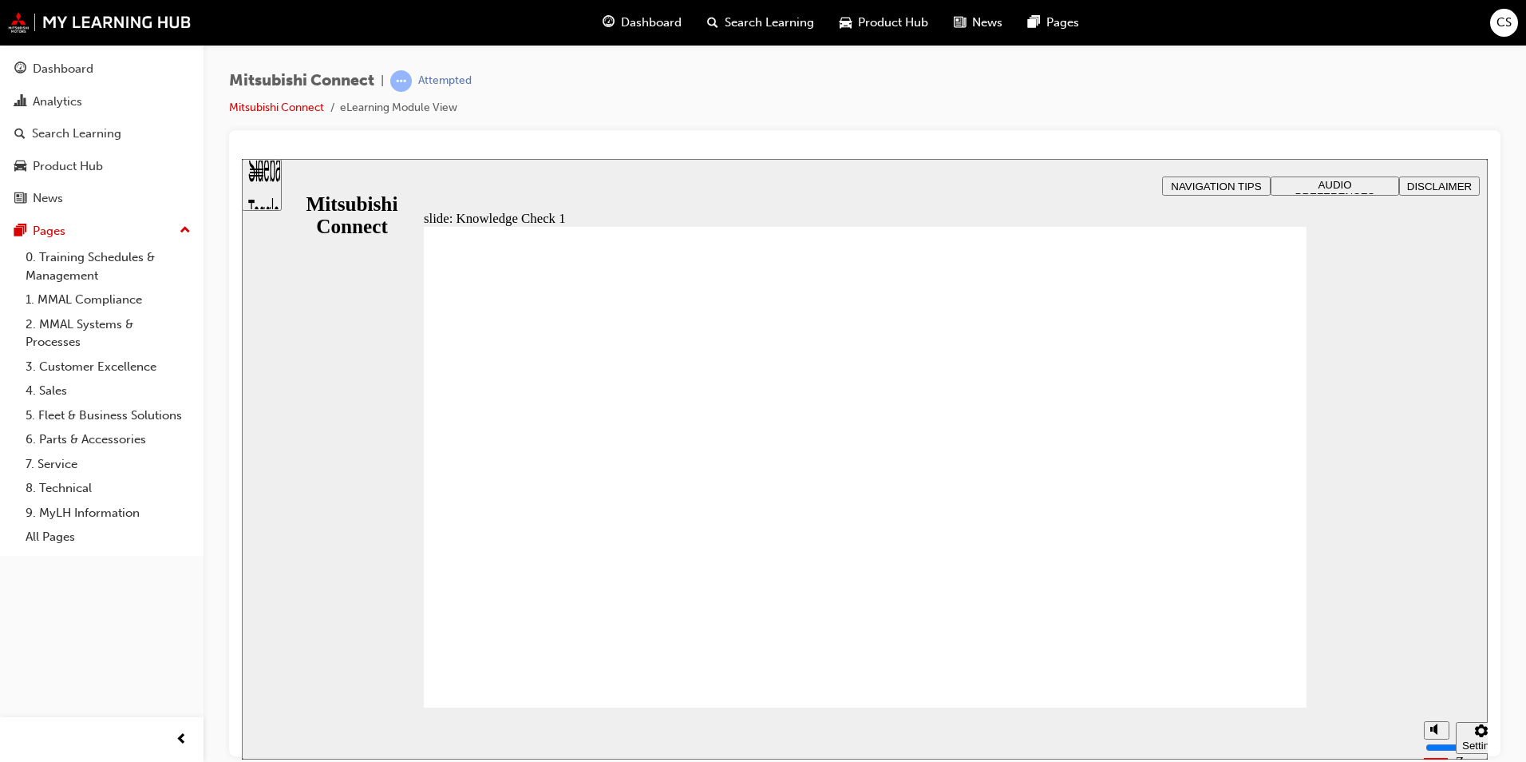
checkbox input "false"
checkbox input "true"
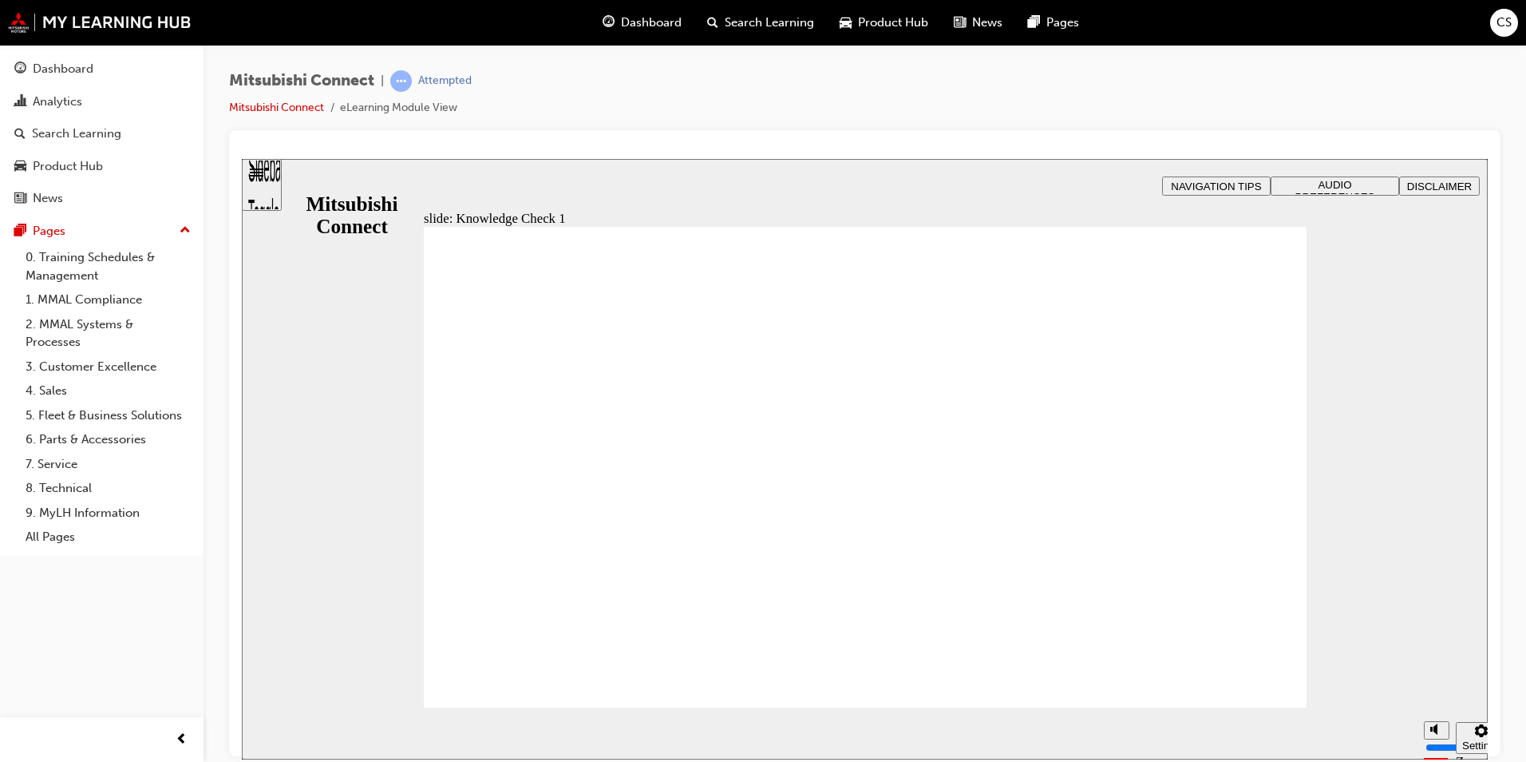
checkbox input "false"
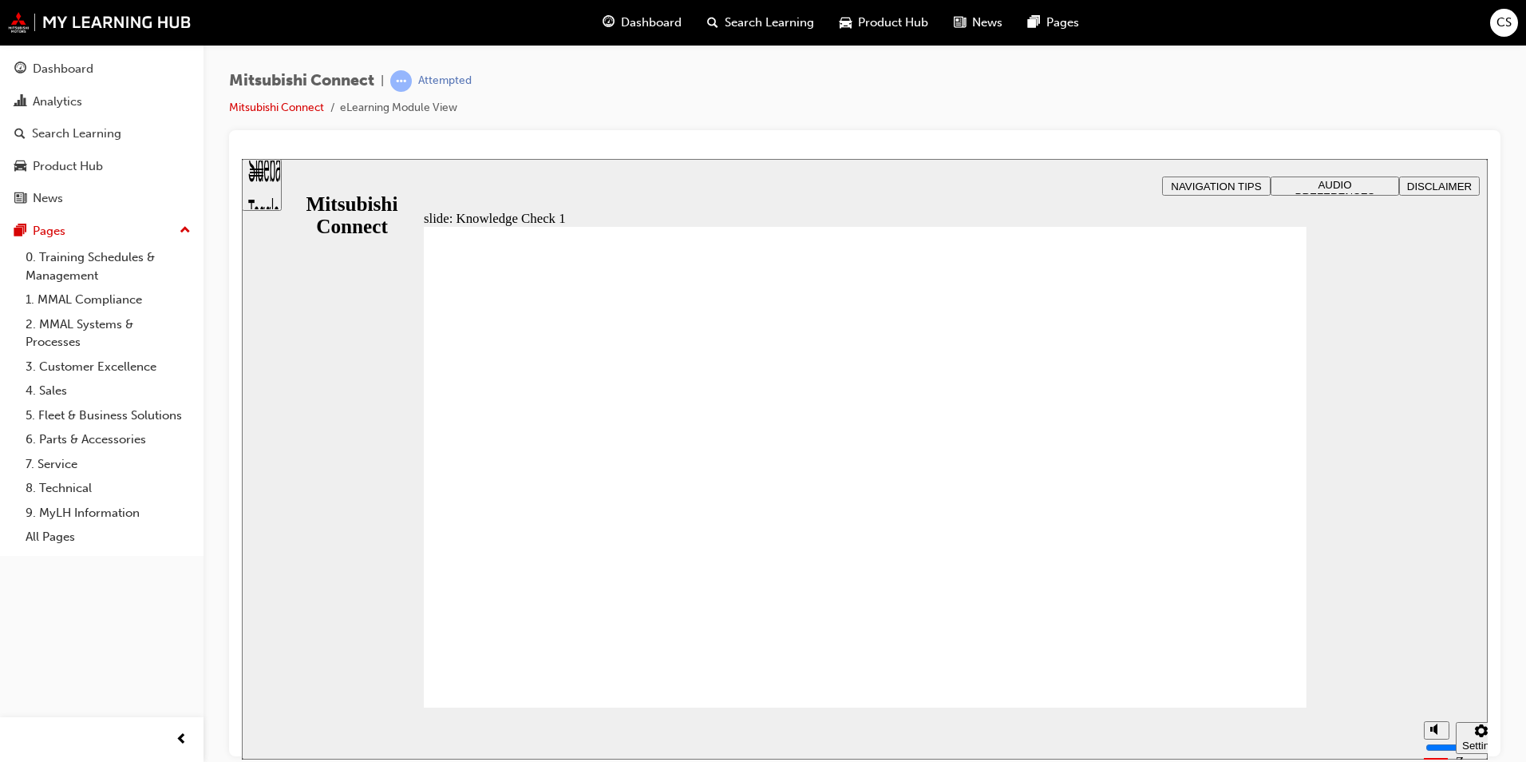
checkbox input "false"
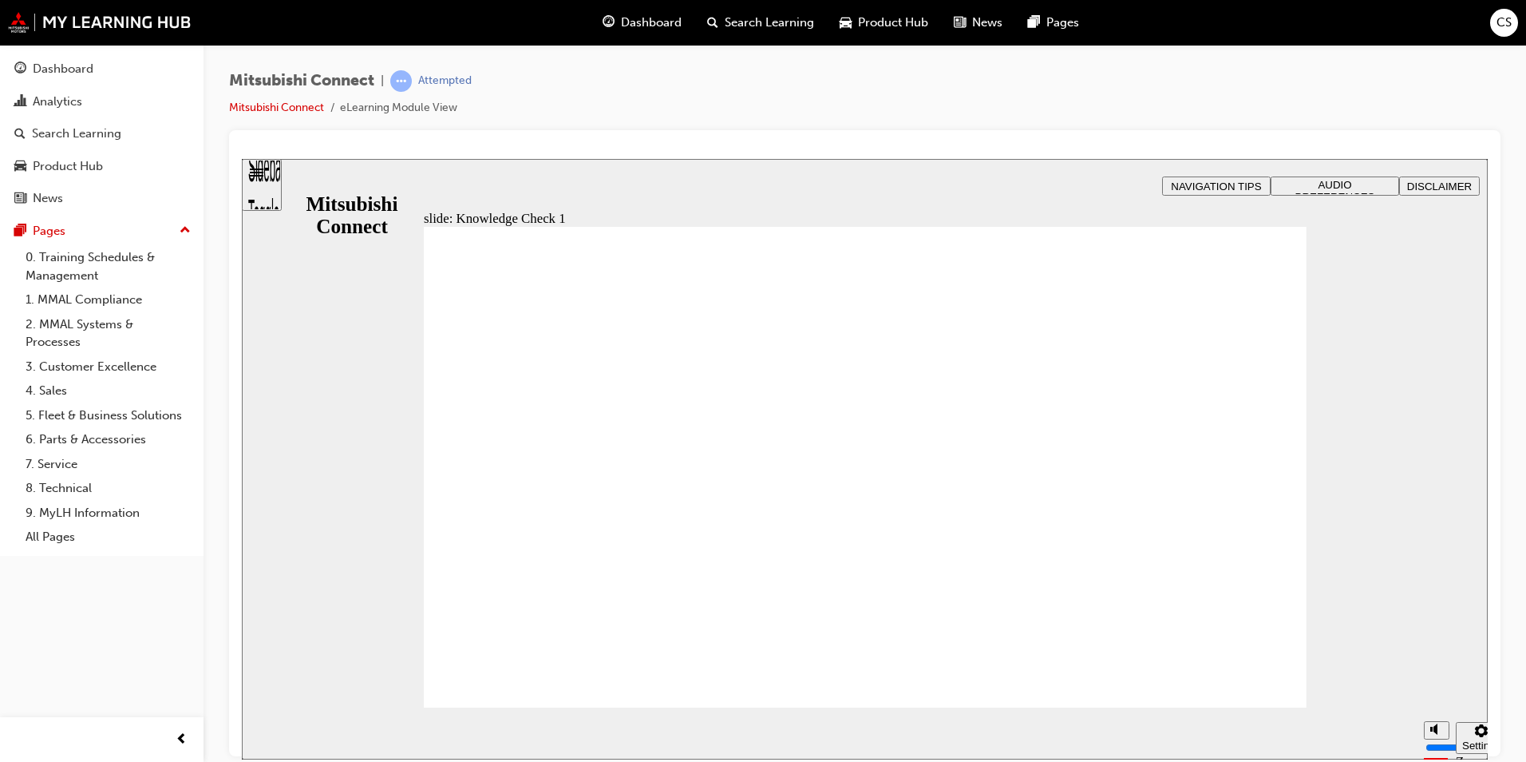
checkbox input "true"
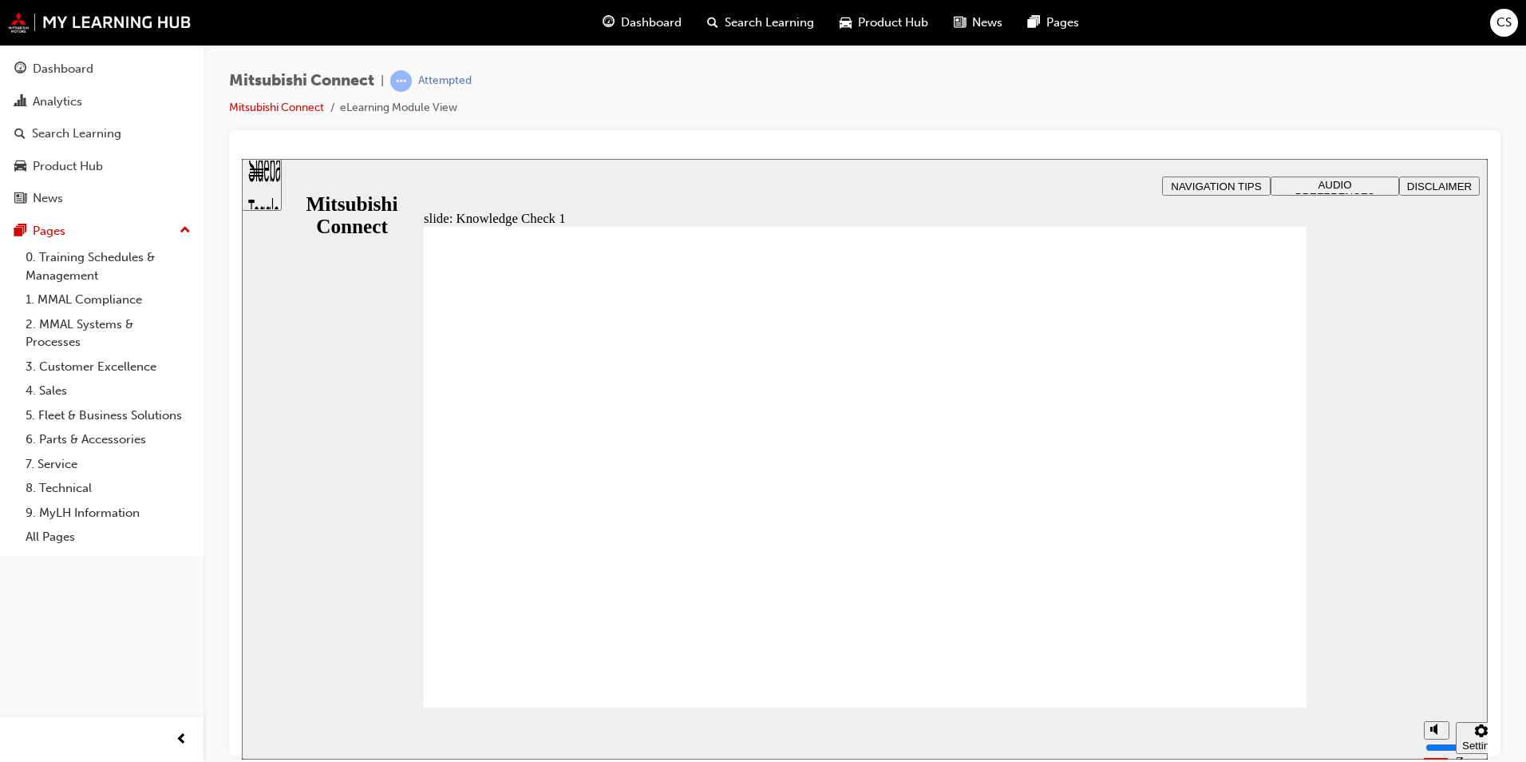
checkbox input "false"
checkbox input "true"
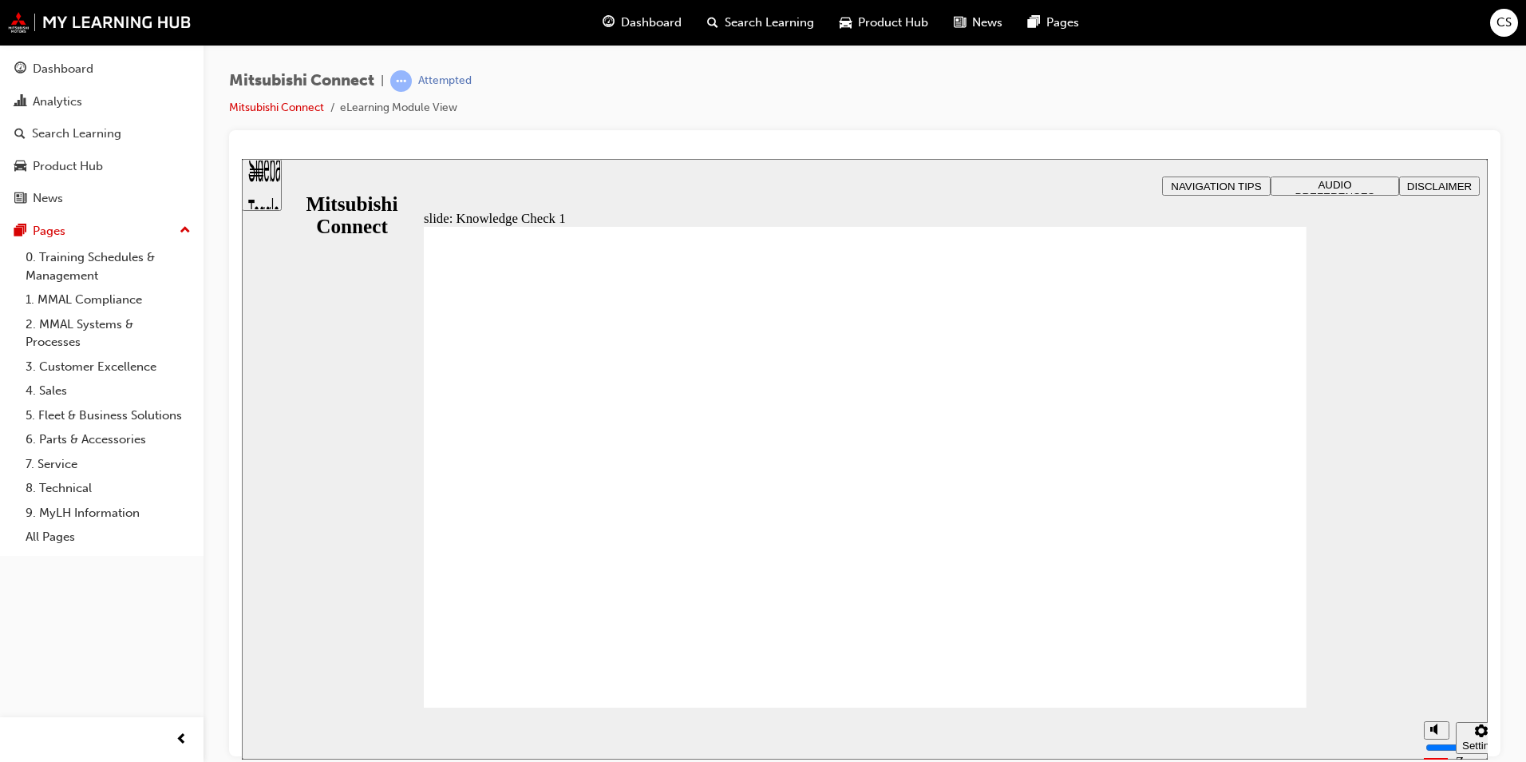
checkbox input "false"
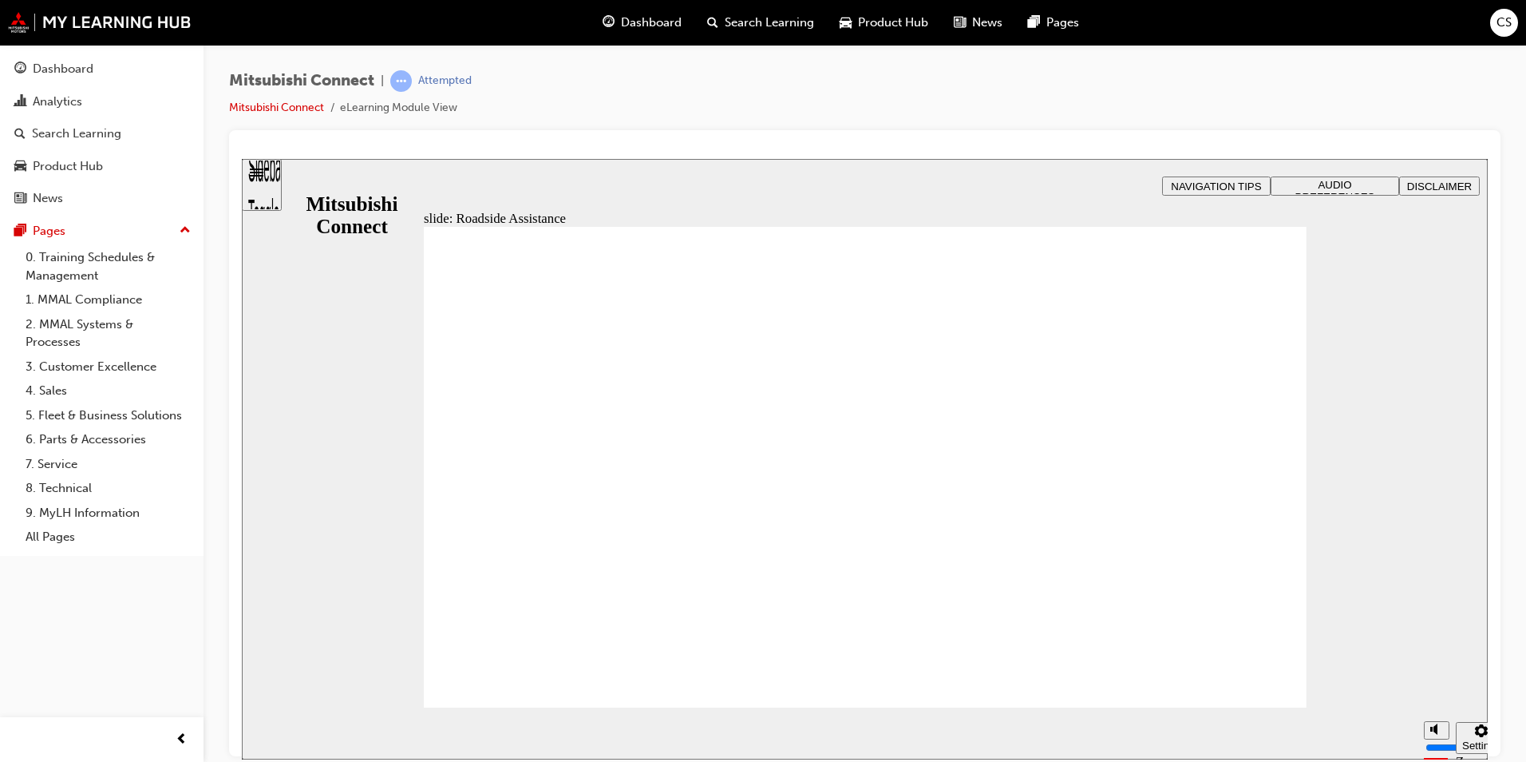
click at [1013, 75] on div "Mitsubishi Connect | Attempted Mitsubishi Connect eLearning Module View" at bounding box center [865, 100] width 1272 height 60
